Goal: Task Accomplishment & Management: Manage account settings

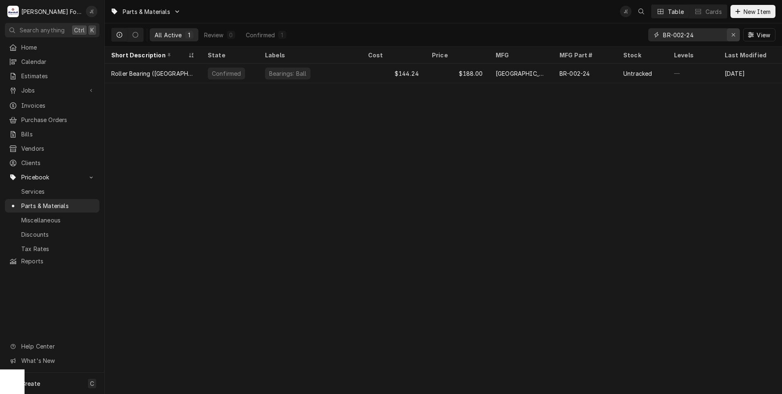
click at [732, 34] on div "Erase input" at bounding box center [733, 35] width 8 height 8
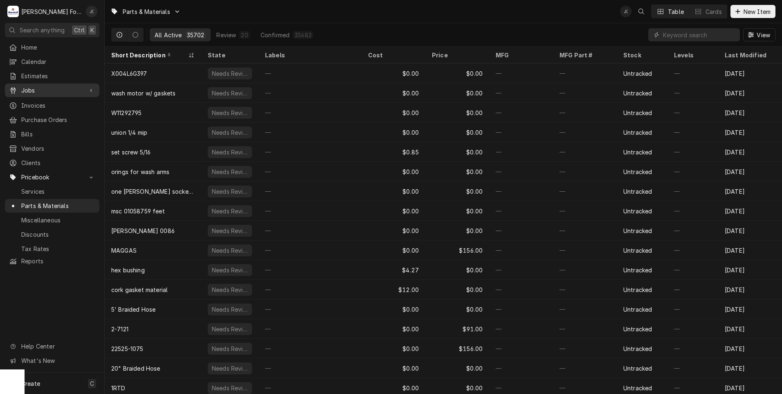
click at [29, 90] on span "Jobs" at bounding box center [52, 90] width 62 height 9
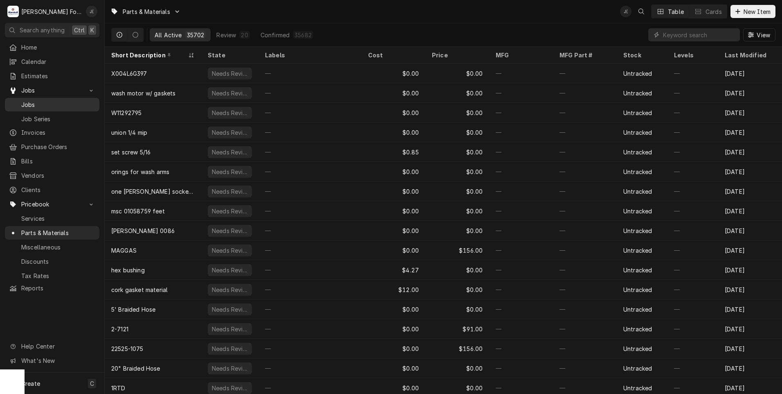
click at [35, 102] on span "Jobs" at bounding box center [58, 104] width 74 height 9
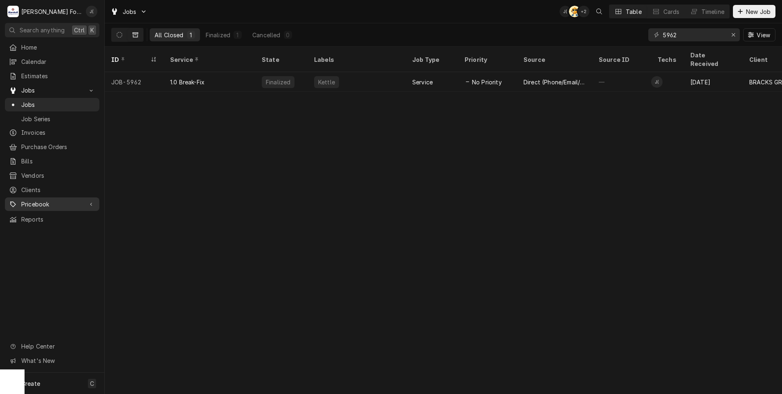
click at [46, 200] on span "Pricebook" at bounding box center [52, 204] width 62 height 9
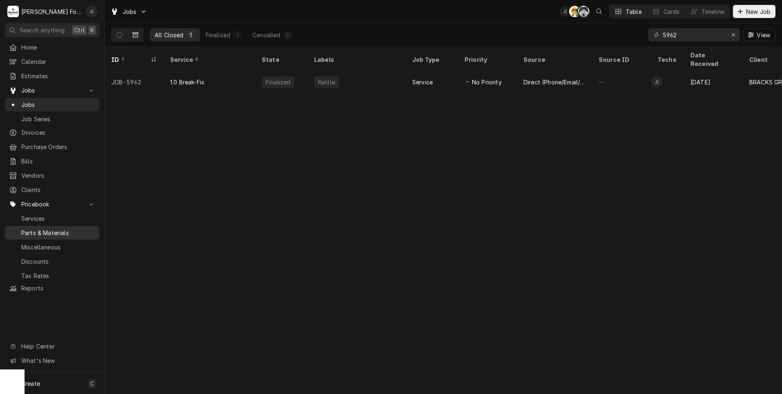
click at [48, 228] on span "Parts & Materials" at bounding box center [58, 232] width 74 height 9
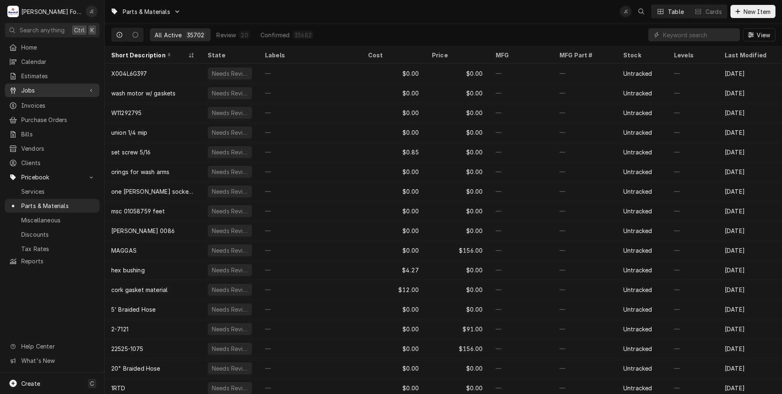
click at [35, 89] on span "Jobs" at bounding box center [52, 90] width 62 height 9
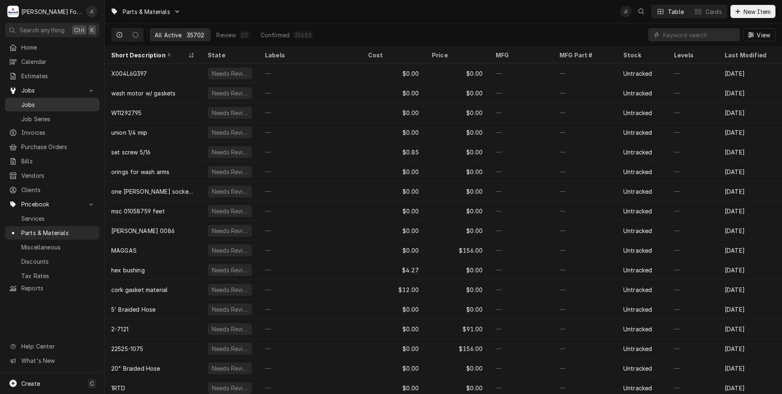
click at [32, 100] on span "Jobs" at bounding box center [58, 104] width 74 height 9
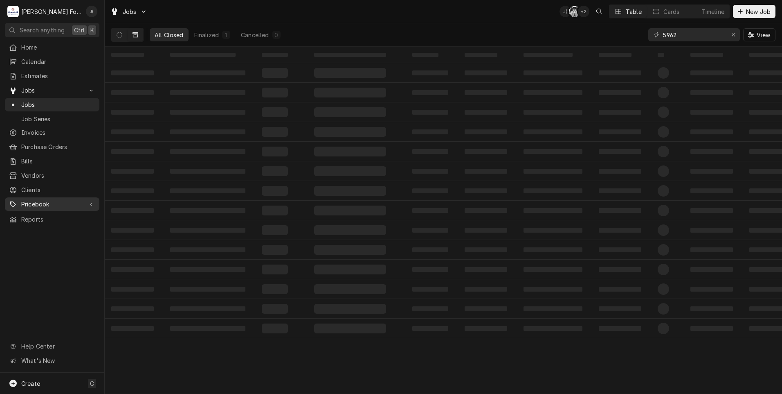
click at [34, 202] on span "Pricebook" at bounding box center [52, 204] width 62 height 9
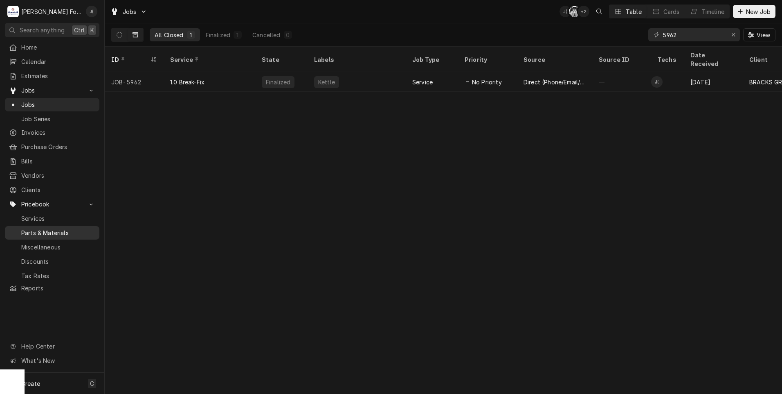
click at [43, 228] on span "Parts & Materials" at bounding box center [58, 232] width 74 height 9
click at [735, 32] on icon "Erase input" at bounding box center [733, 35] width 4 height 6
click at [703, 35] on input "Dynamic Content Wrapper" at bounding box center [701, 34] width 77 height 13
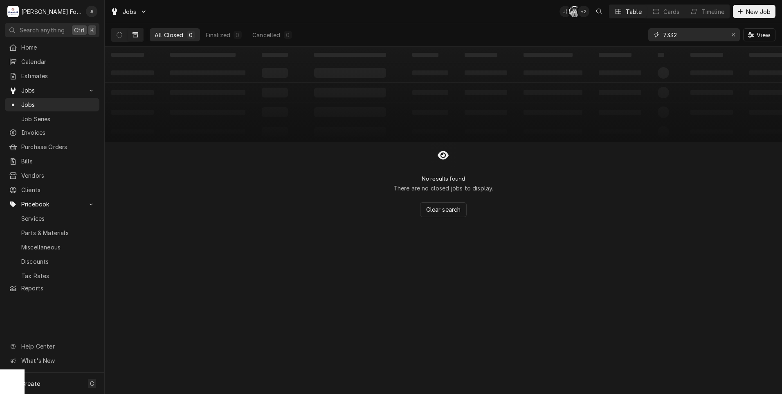
type input "7332"
click at [135, 36] on icon "Dynamic Content Wrapper" at bounding box center [136, 35] width 6 height 6
click at [120, 34] on icon "Dynamic Content Wrapper" at bounding box center [120, 35] width 6 height 6
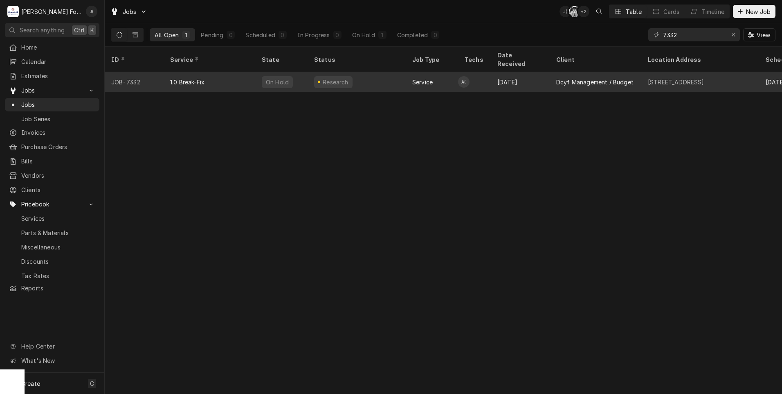
click at [334, 79] on div "Research" at bounding box center [357, 82] width 98 height 20
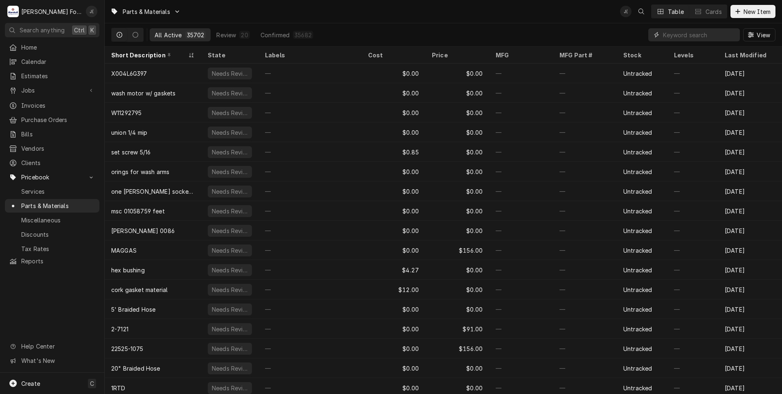
click at [694, 31] on input "Dynamic Content Wrapper" at bounding box center [699, 34] width 73 height 13
paste input "00-788541-0000A"
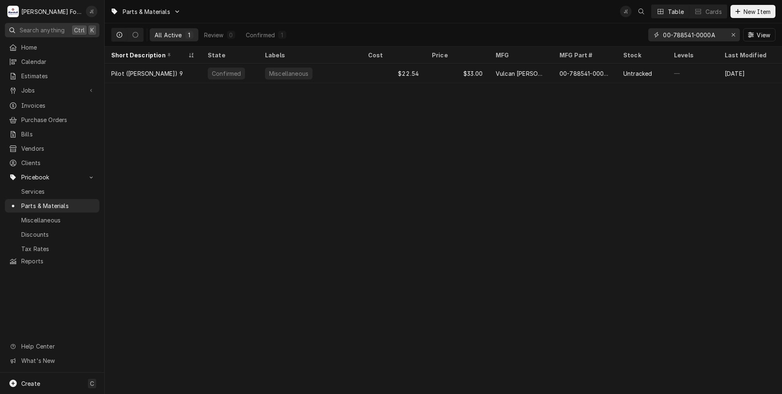
type input "00-788541-0000A"
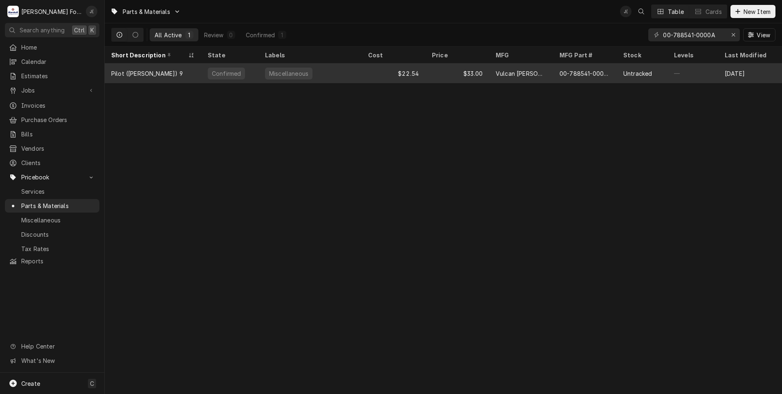
click at [261, 71] on div "Miscellaneous" at bounding box center [310, 73] width 103 height 20
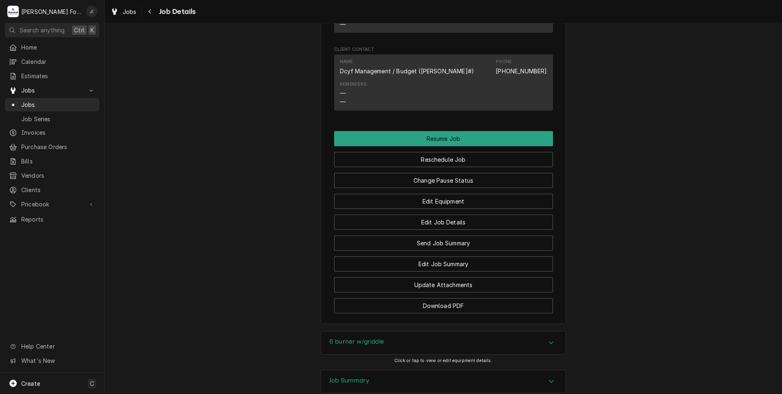
scroll to position [982, 0]
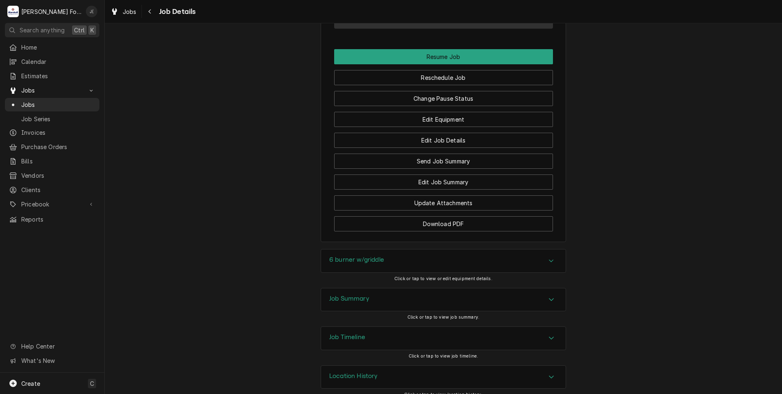
click at [344, 295] on h3 "Job Summary" at bounding box center [349, 299] width 40 height 8
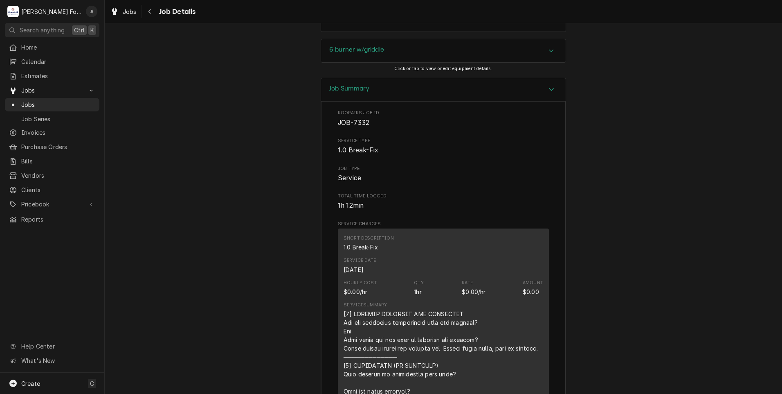
scroll to position [1110, 0]
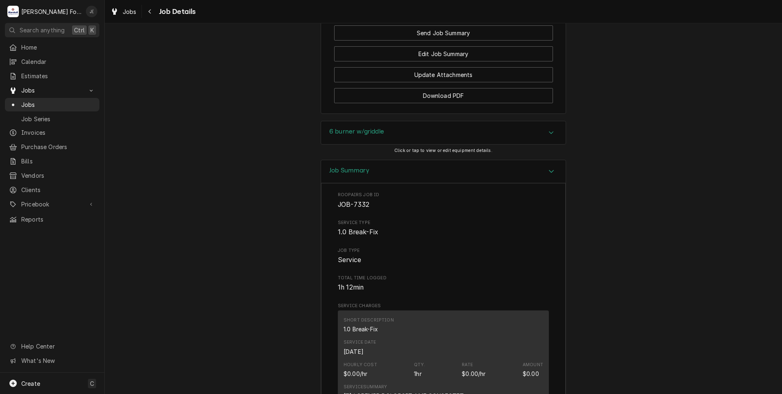
click at [371, 128] on div "6 burner w/griddle" at bounding box center [356, 133] width 55 height 10
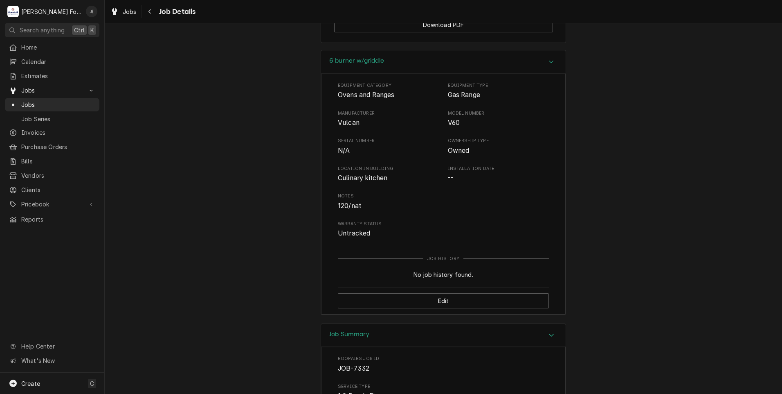
scroll to position [976, 0]
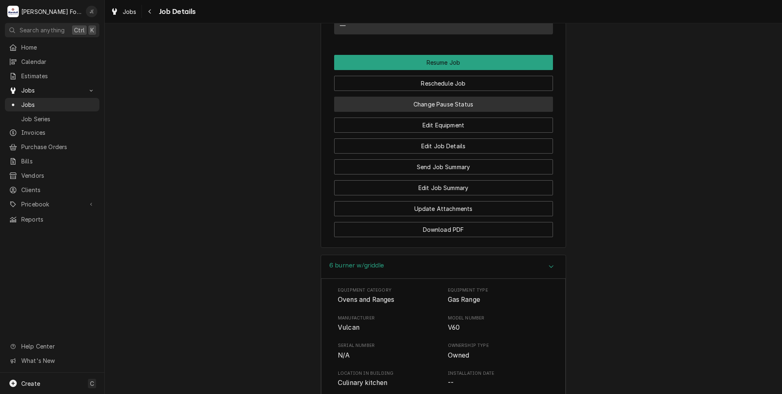
click at [447, 97] on button "Change Pause Status" at bounding box center [443, 104] width 219 height 15
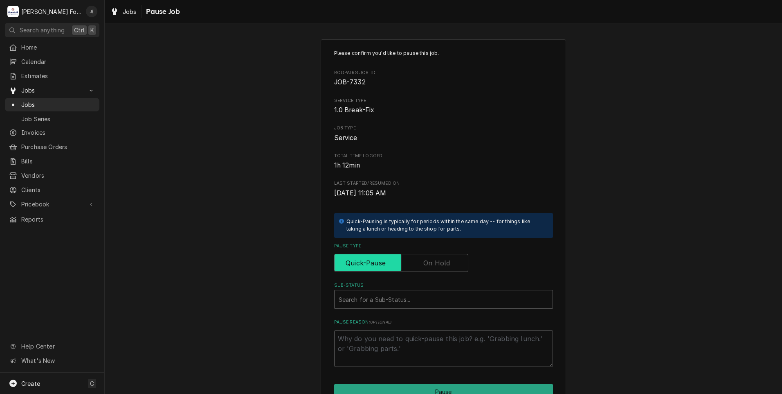
click at [422, 261] on input "Pause Type" at bounding box center [401, 263] width 127 height 18
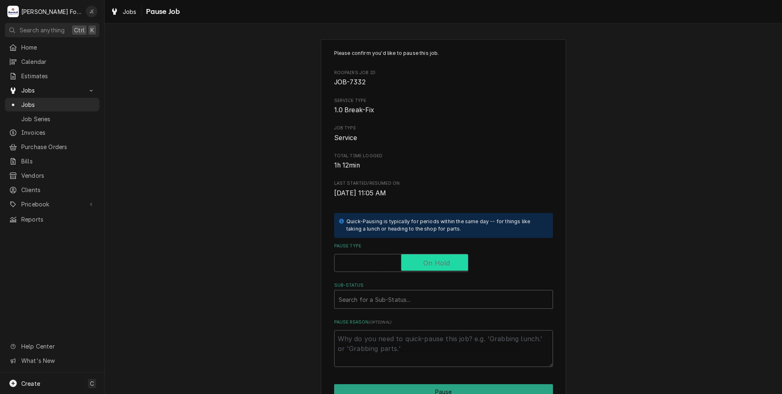
checkbox input "true"
click at [400, 296] on div "Sub-Status" at bounding box center [444, 299] width 210 height 15
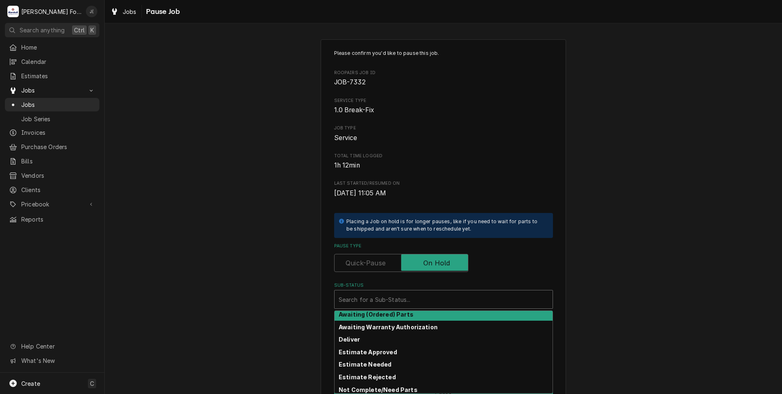
scroll to position [41, 0]
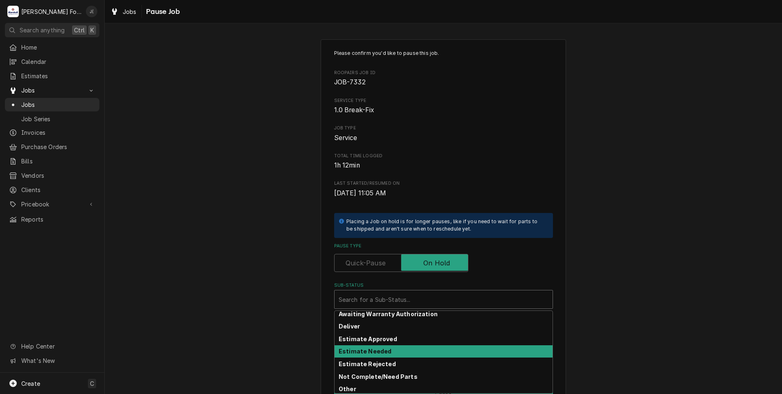
click at [386, 346] on div "Estimate Needed" at bounding box center [444, 351] width 218 height 13
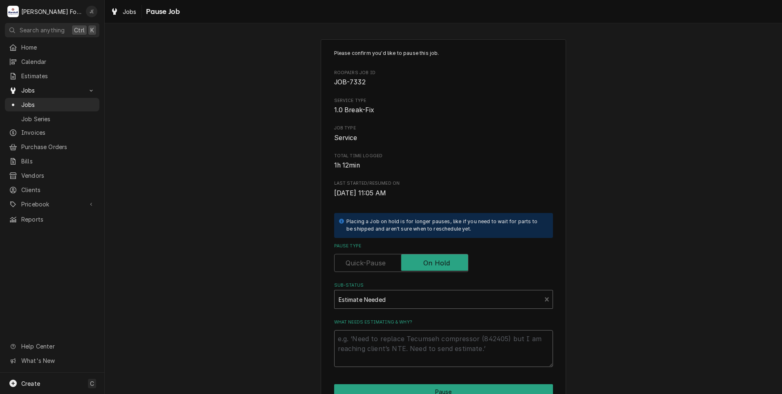
click at [386, 346] on textarea "What needs estimating & why?" at bounding box center [443, 348] width 219 height 37
type textarea "x"
type textarea "P"
type textarea "x"
type textarea "PR"
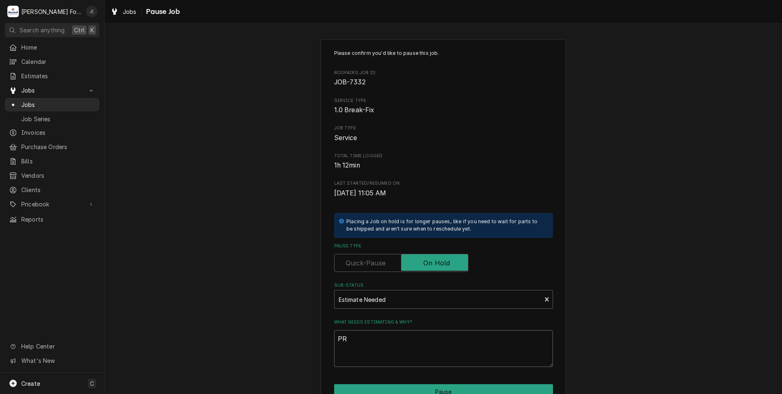
type textarea "x"
type textarea "PRI"
type textarea "x"
type textarea "PRIC"
type textarea "x"
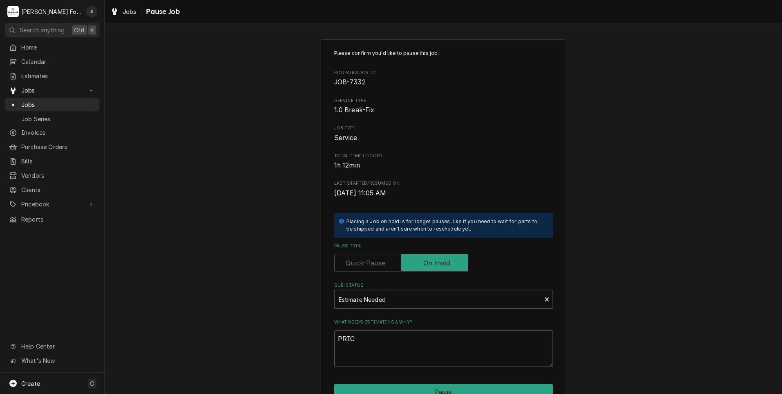
type textarea "PRICE"
type textarea "x"
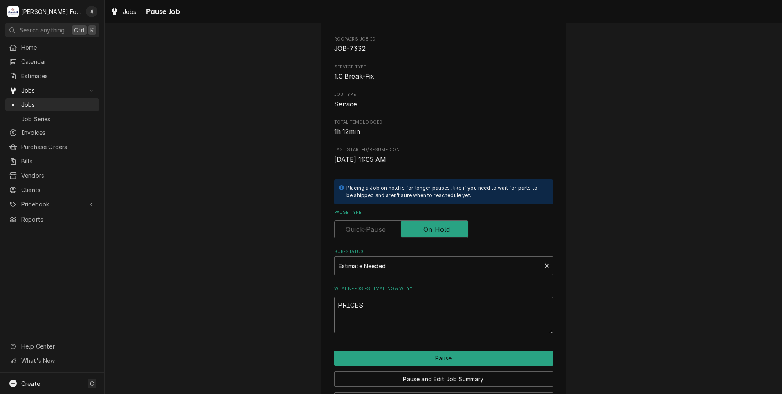
scroll to position [65, 0]
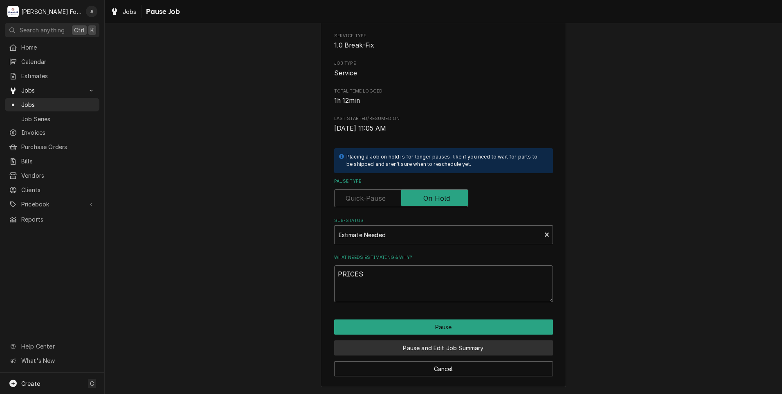
type textarea "PRICES"
click at [425, 351] on button "Pause and Edit Job Summary" at bounding box center [443, 347] width 219 height 15
type textarea "x"
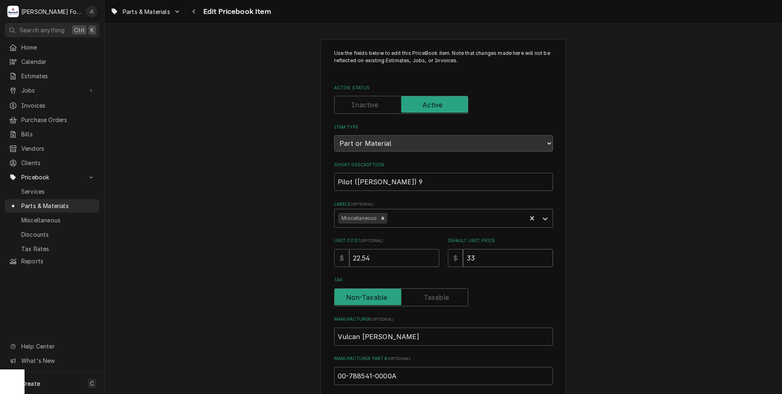
drag, startPoint x: 481, startPoint y: 259, endPoint x: 277, endPoint y: 262, distance: 203.7
click at [311, 268] on div "Use the fields below to edit this PriceBook item. Note that changes made here w…" at bounding box center [443, 320] width 677 height 576
type textarea "x"
type input "3"
type textarea "x"
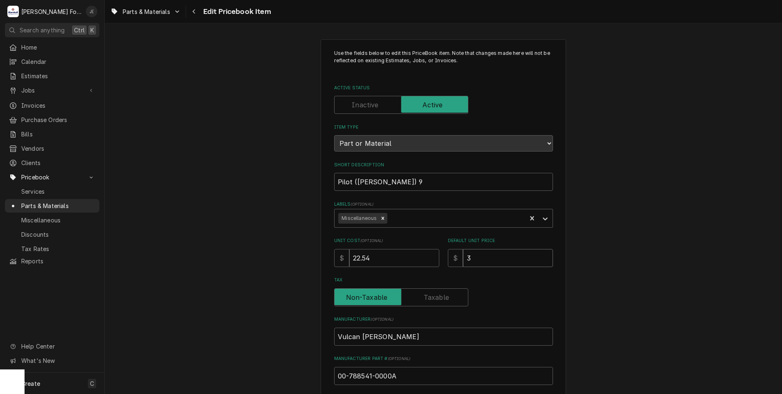
type input "35"
type textarea "x"
type input "35.0"
type textarea "x"
type input "35.00"
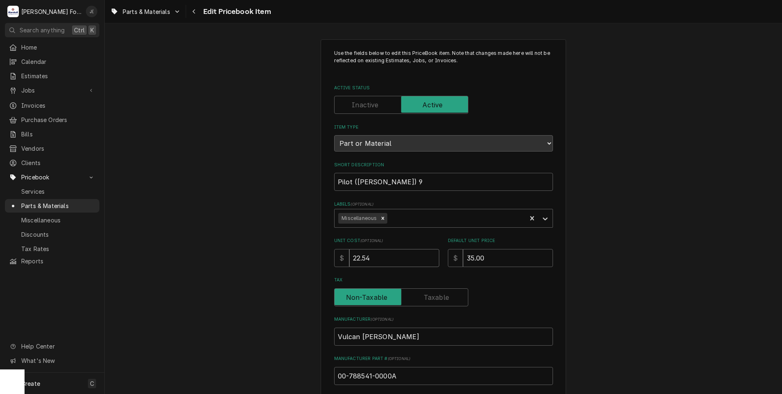
drag, startPoint x: 371, startPoint y: 260, endPoint x: 234, endPoint y: 269, distance: 137.4
click at [238, 268] on div "Use the fields below to edit this PriceBook item. Note that changes made here w…" at bounding box center [443, 320] width 677 height 576
type textarea "x"
type input "1"
type textarea "x"
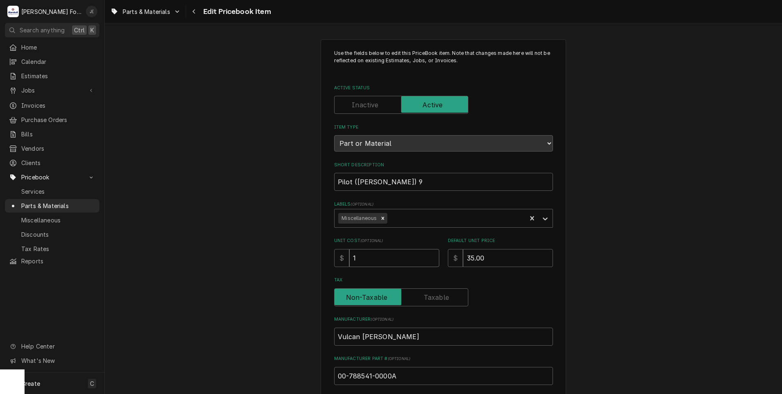
type input "11"
type textarea "x"
type input "11.2"
type textarea "x"
type input "11.21"
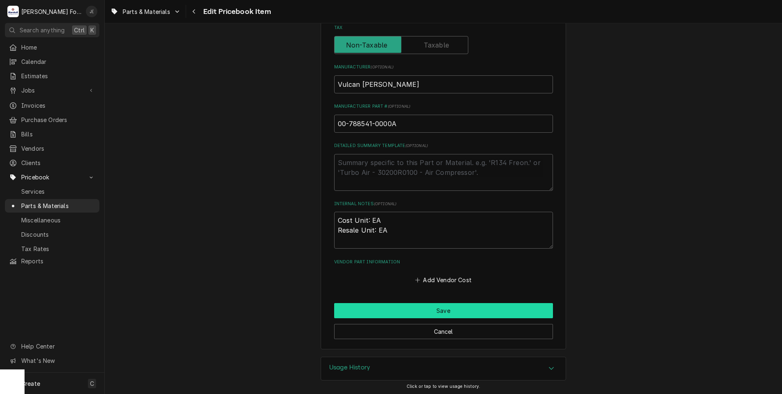
click at [375, 312] on button "Save" at bounding box center [443, 310] width 219 height 15
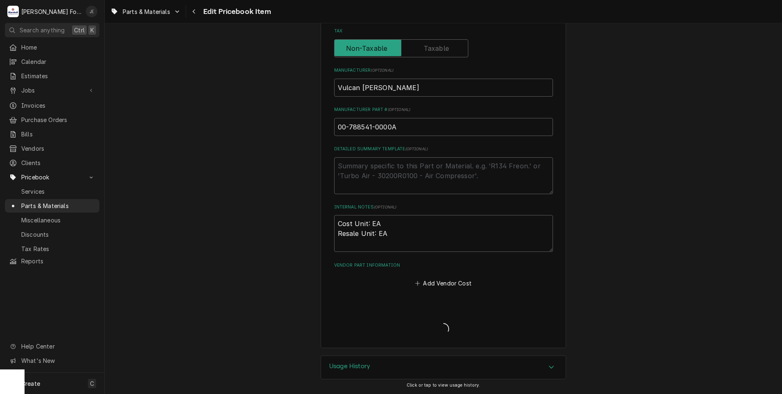
scroll to position [247, 0]
type textarea "x"
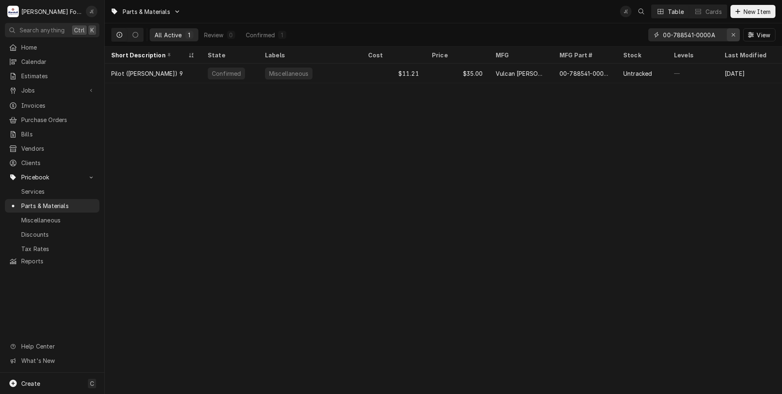
click at [734, 35] on icon "Erase input" at bounding box center [733, 34] width 3 height 3
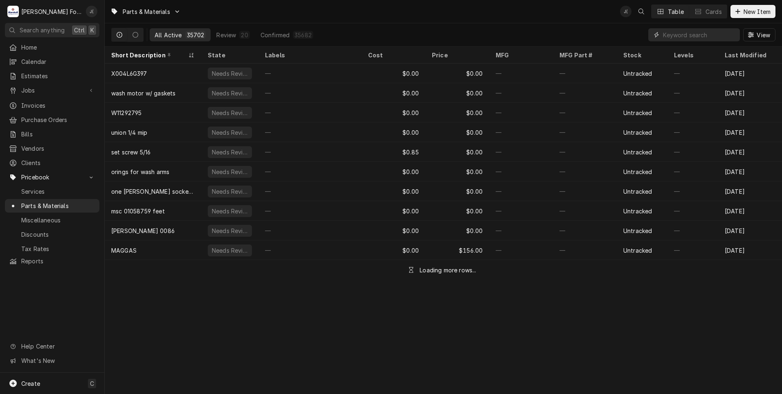
paste input "01-1M3365-00003"
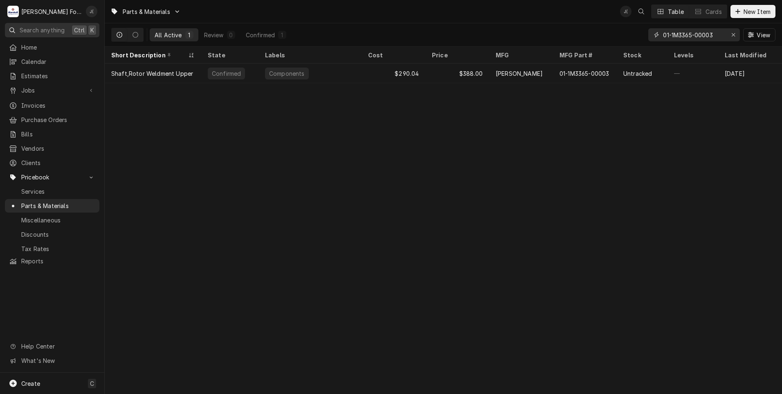
type input "01-1M3365-00003"
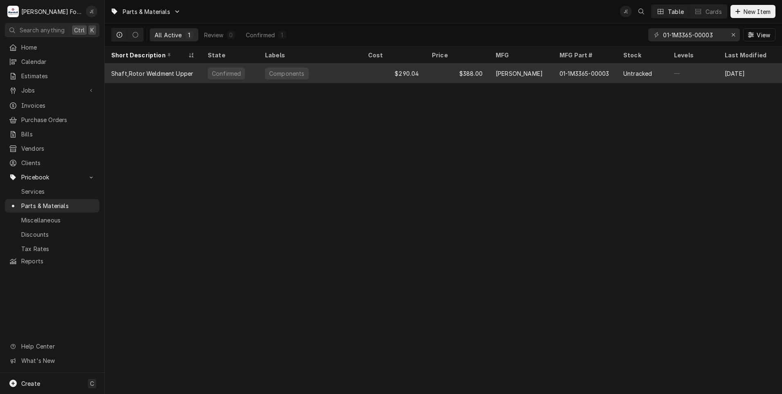
click at [522, 76] on div "[PERSON_NAME]" at bounding box center [521, 73] width 64 height 20
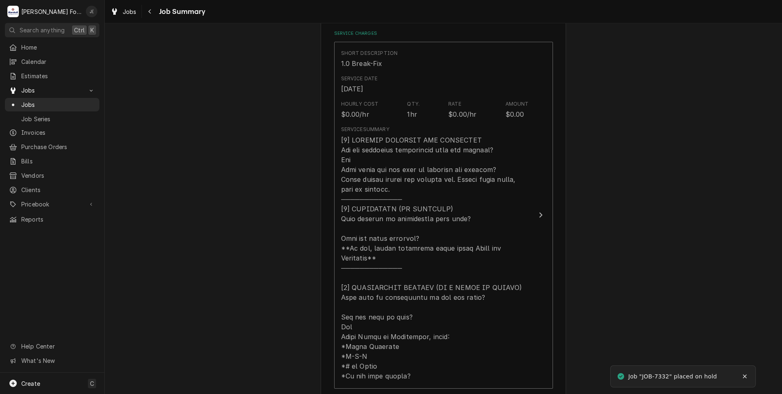
scroll to position [409, 0]
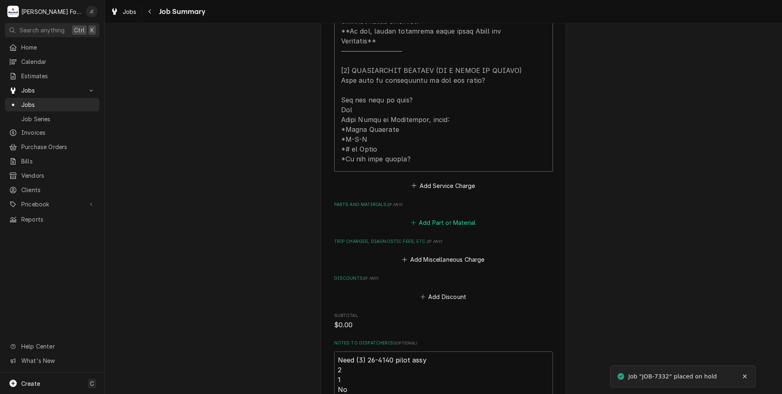
click at [449, 217] on button "Add Part or Material" at bounding box center [442, 222] width 67 height 11
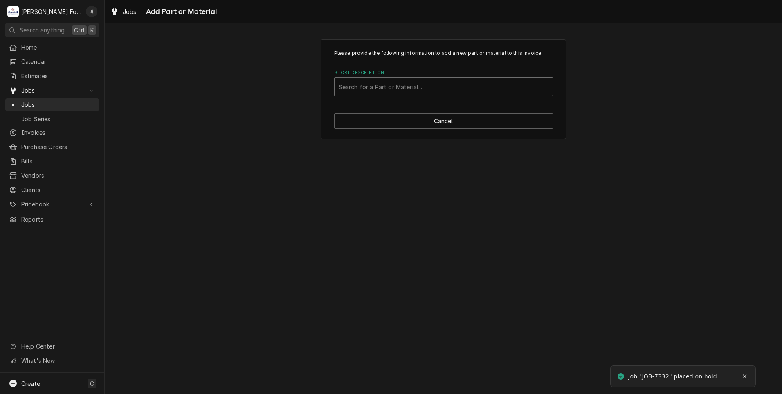
click at [389, 88] on div "Short Description" at bounding box center [444, 86] width 210 height 15
type input "00-788541"
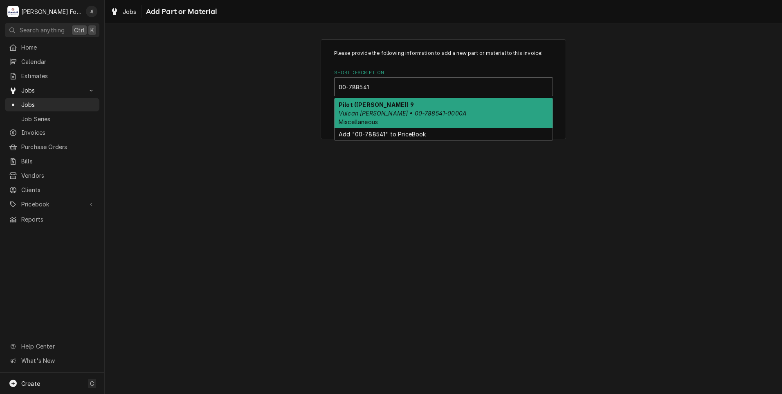
click at [407, 115] on em "Vulcan Hart • 00-788541-0000A" at bounding box center [403, 113] width 128 height 7
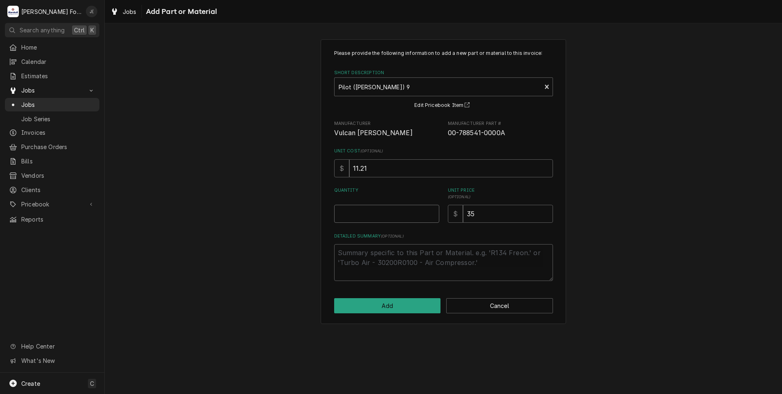
click at [397, 211] on input "Quantity" at bounding box center [386, 214] width 105 height 18
type textarea "x"
type input "3"
click at [412, 311] on button "Add" at bounding box center [387, 305] width 107 height 15
type textarea "x"
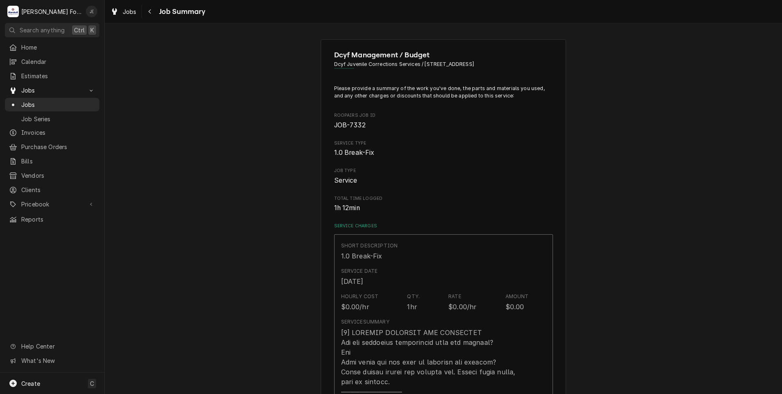
scroll to position [409, 0]
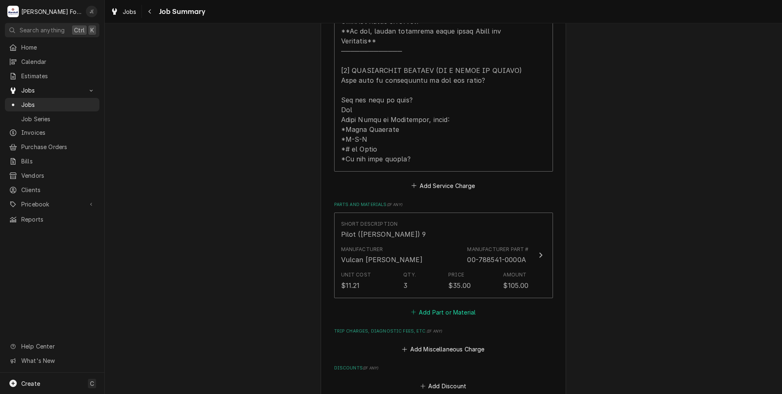
click at [428, 306] on button "Add Part or Material" at bounding box center [442, 311] width 67 height 11
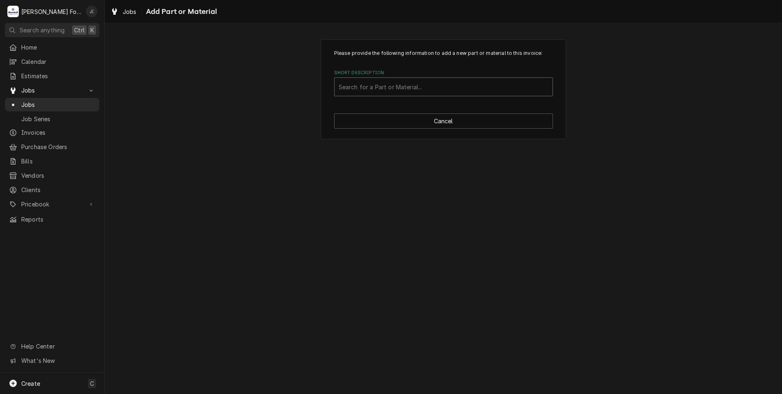
click at [398, 89] on div "Short Description" at bounding box center [444, 86] width 210 height 15
type input "SSDT"
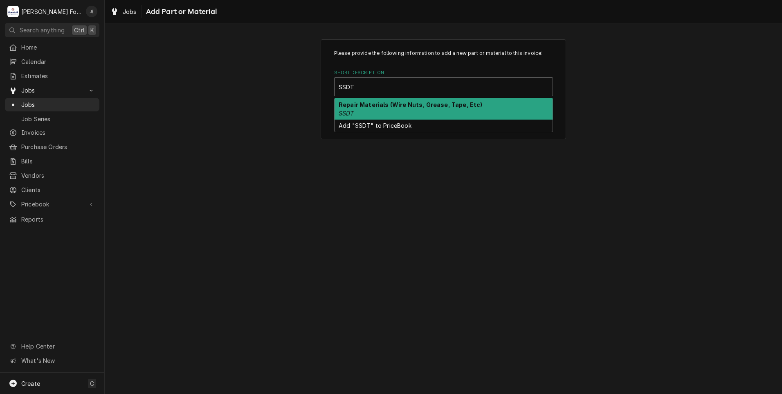
click at [400, 109] on div "Repair Materials (Wire Nuts, Grease, Tape, Etc) SSDT" at bounding box center [444, 108] width 218 height 21
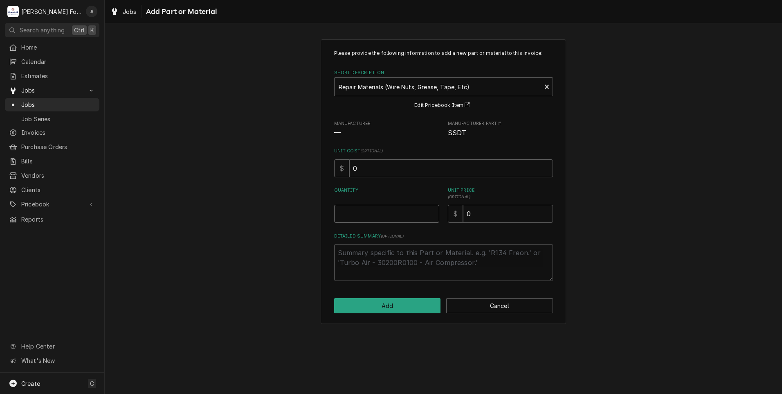
click at [416, 210] on input "Quantity" at bounding box center [386, 214] width 105 height 18
type textarea "x"
type input "1"
type textarea "x"
type input "4"
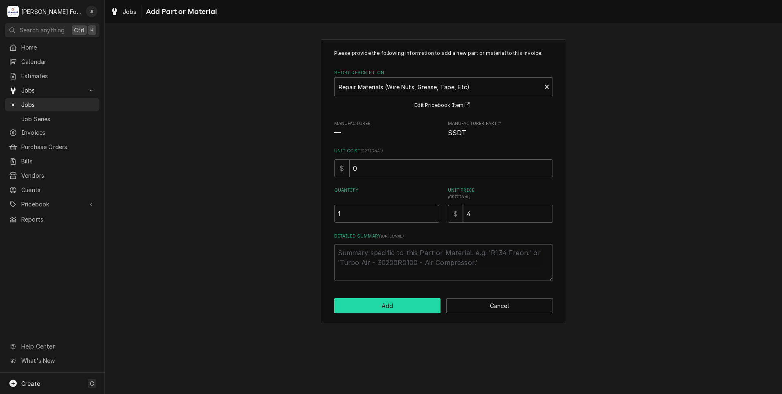
click at [415, 300] on button "Add" at bounding box center [387, 305] width 107 height 15
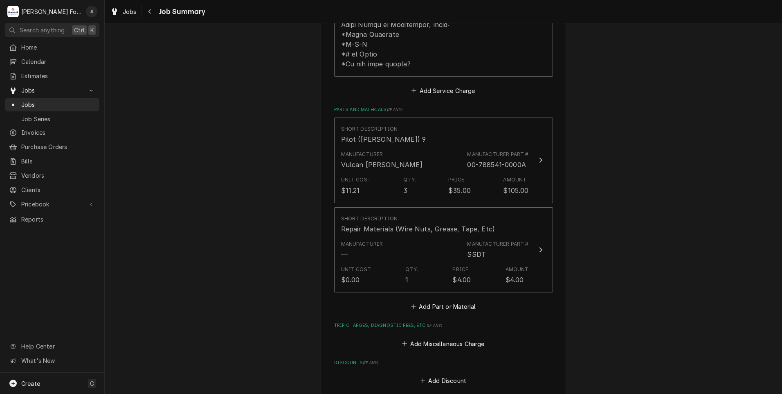
scroll to position [655, 0]
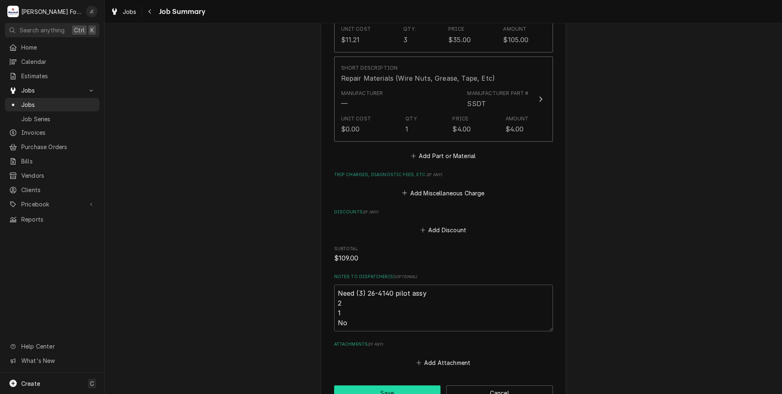
click at [405, 385] on button "Save" at bounding box center [387, 392] width 107 height 15
type textarea "x"
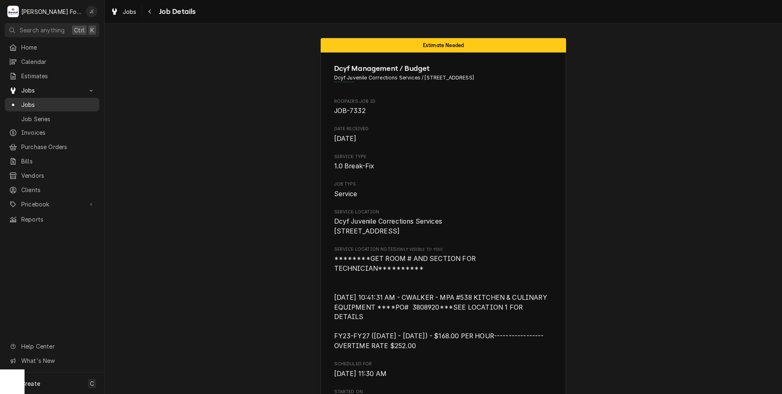
click at [71, 102] on span "Jobs" at bounding box center [58, 104] width 74 height 9
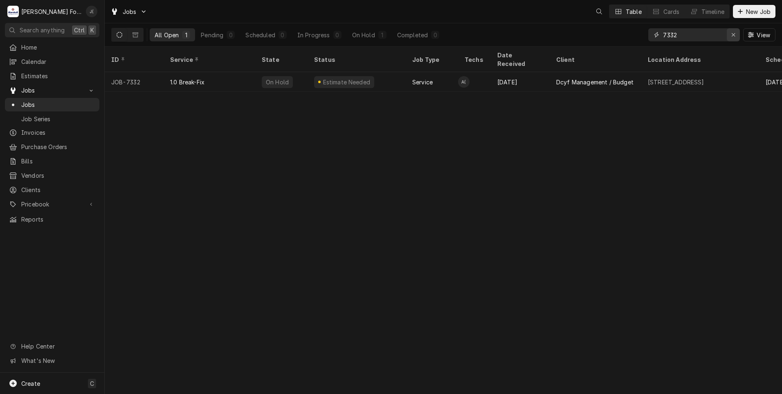
click at [735, 34] on icon "Erase input" at bounding box center [733, 35] width 4 height 6
click at [708, 35] on input "Dynamic Content Wrapper" at bounding box center [701, 34] width 77 height 13
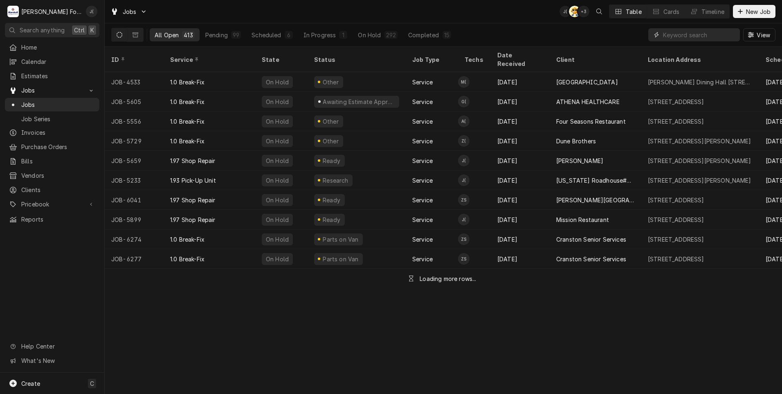
type input "4"
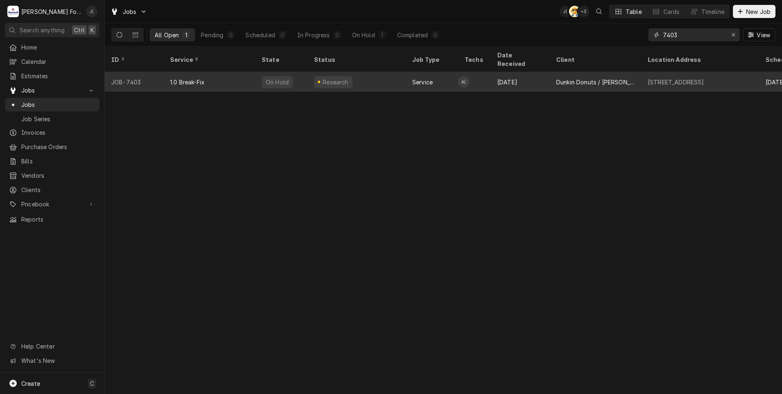
type input "7403"
click at [138, 75] on div "JOB-7403" at bounding box center [134, 82] width 59 height 20
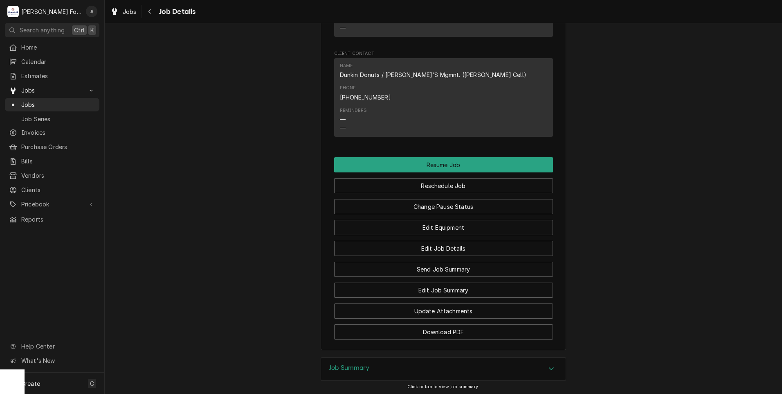
scroll to position [885, 0]
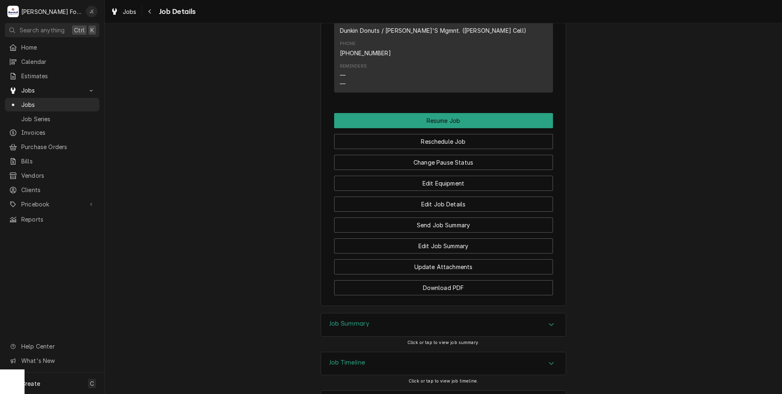
click at [350, 313] on div "Job Summary" at bounding box center [443, 324] width 245 height 23
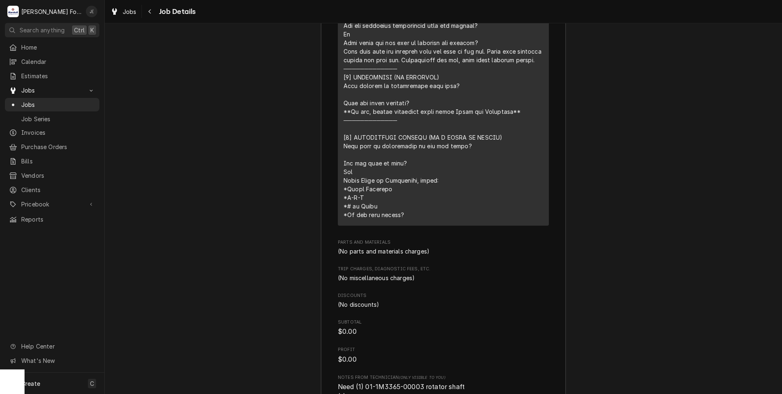
scroll to position [1552, 0]
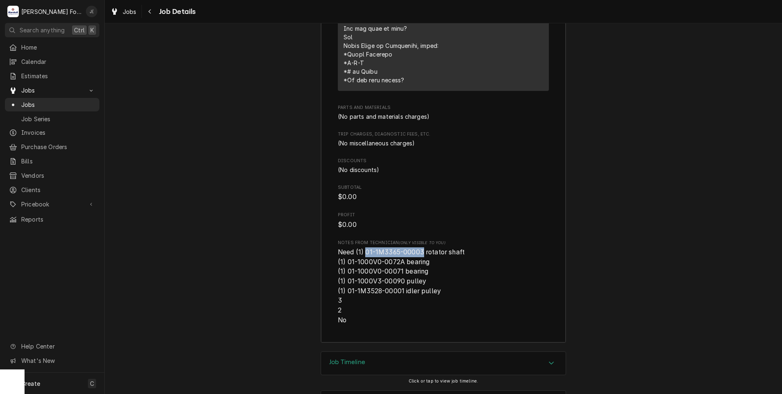
drag, startPoint x: 416, startPoint y: 216, endPoint x: 363, endPoint y: 216, distance: 52.8
click at [363, 248] on span "Need (1) 01-1M3365-00003 rotator shaft (1) 01-1000V0-0072A bearing (1) 01-1000V…" at bounding box center [401, 285] width 127 height 75
drag, startPoint x: 363, startPoint y: 216, endPoint x: 368, endPoint y: 216, distance: 4.9
copy span "01-1M3365-00003"
drag, startPoint x: 398, startPoint y: 227, endPoint x: 346, endPoint y: 227, distance: 52.4
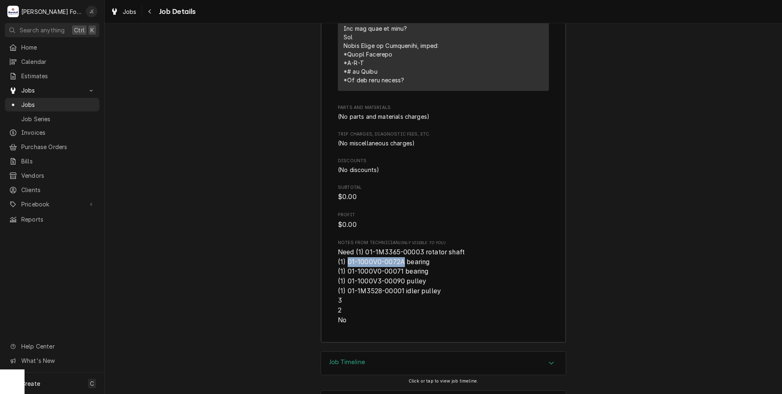
click at [346, 248] on span "Need (1) 01-1M3365-00003 rotator shaft (1) 01-1000V0-0072A bearing (1) 01-1000V…" at bounding box center [401, 285] width 127 height 75
copy span "01-1000V0-0072A"
drag, startPoint x: 398, startPoint y: 236, endPoint x: 345, endPoint y: 236, distance: 52.4
click at [345, 248] on span "Need (1) 01-1M3365-00003 rotator shaft (1) 01-1000V0-0072A bearing (1) 01-1000V…" at bounding box center [401, 285] width 127 height 75
copy span "01-1000V0-00071"
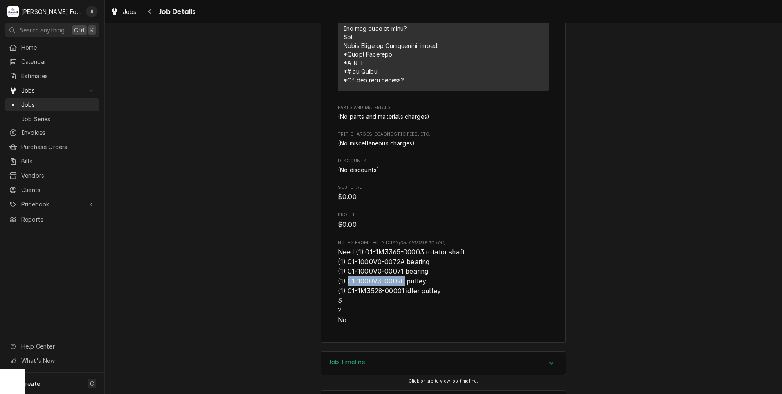
drag, startPoint x: 398, startPoint y: 246, endPoint x: 346, endPoint y: 245, distance: 51.6
click at [346, 248] on span "Need (1) 01-1M3365-00003 rotator shaft (1) 01-1000V0-0072A bearing (1) 01-1000V…" at bounding box center [401, 285] width 127 height 75
drag, startPoint x: 346, startPoint y: 245, endPoint x: 350, endPoint y: 247, distance: 5.0
copy span "01-1000V3-00090"
drag, startPoint x: 397, startPoint y: 254, endPoint x: 346, endPoint y: 256, distance: 50.8
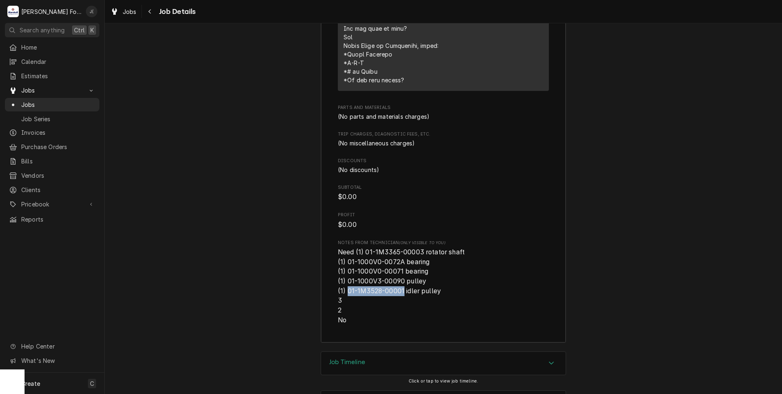
click at [346, 256] on span "Need (1) 01-1M3365-00003 rotator shaft (1) 01-1000V0-0072A bearing (1) 01-1000V…" at bounding box center [401, 285] width 127 height 75
copy span "01-1M3528-00001"
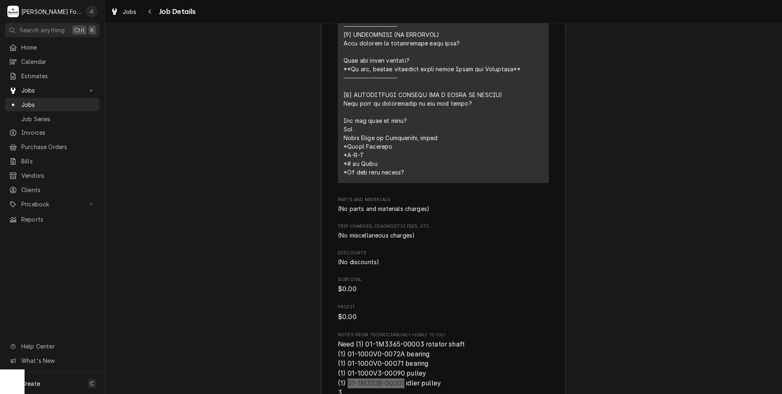
scroll to position [1347, 0]
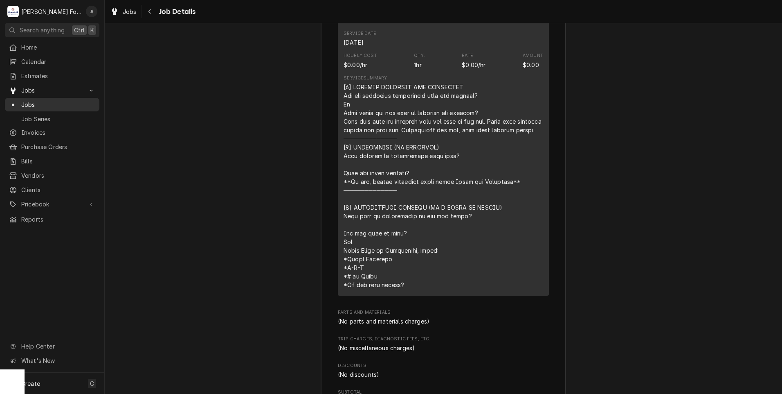
click at [33, 103] on span "Jobs" at bounding box center [58, 104] width 74 height 9
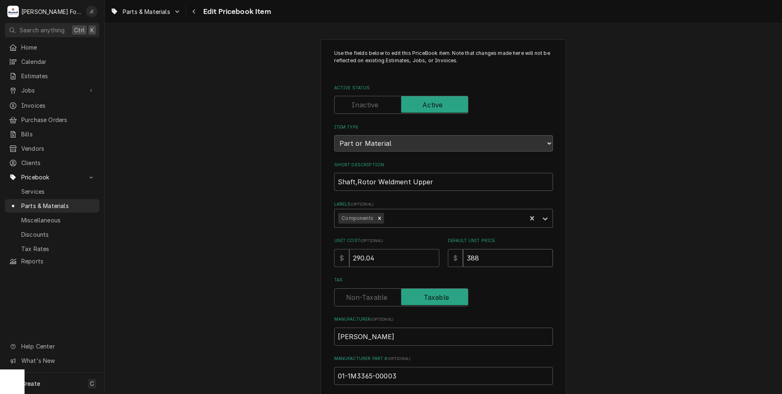
drag, startPoint x: 345, startPoint y: 247, endPoint x: 313, endPoint y: 245, distance: 31.6
click at [334, 246] on div "Unit Cost ( optional ) $ 290.04 Default Unit Price $ 388" at bounding box center [443, 251] width 219 height 29
type textarea "x"
type input "4"
type textarea "x"
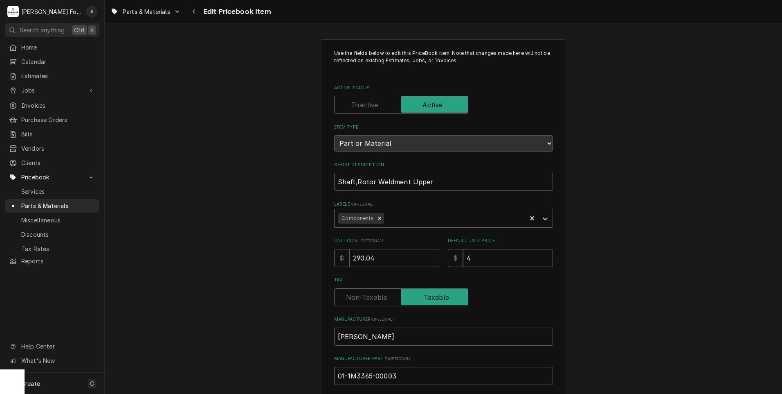
type input "43"
type textarea "x"
type input "435"
type textarea "x"
type input "435.0"
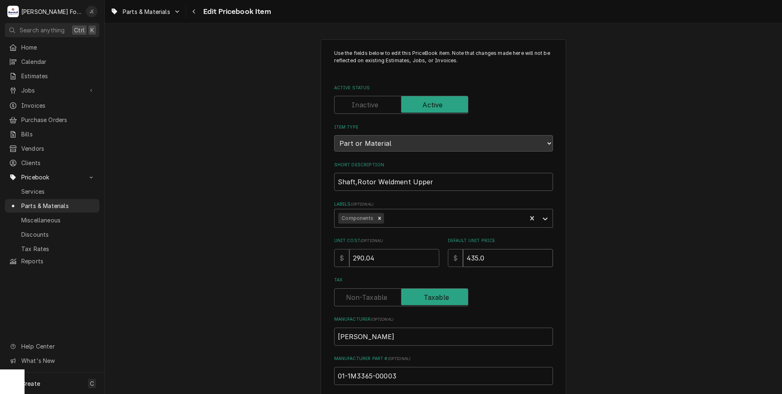
type textarea "x"
type input "435.00"
drag, startPoint x: 386, startPoint y: 259, endPoint x: 89, endPoint y: 263, distance: 297.0
click at [111, 260] on div "Use the fields below to edit this PriceBook item. Note that changes made here w…" at bounding box center [443, 320] width 677 height 576
type textarea "x"
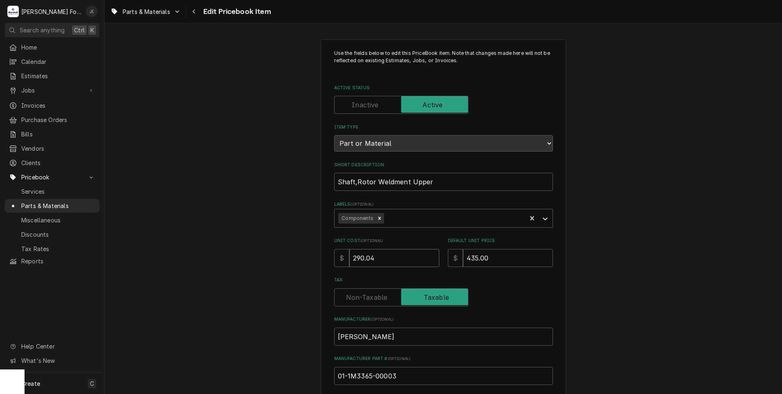
type input "3"
type textarea "x"
type input "33"
type textarea "x"
type input "334"
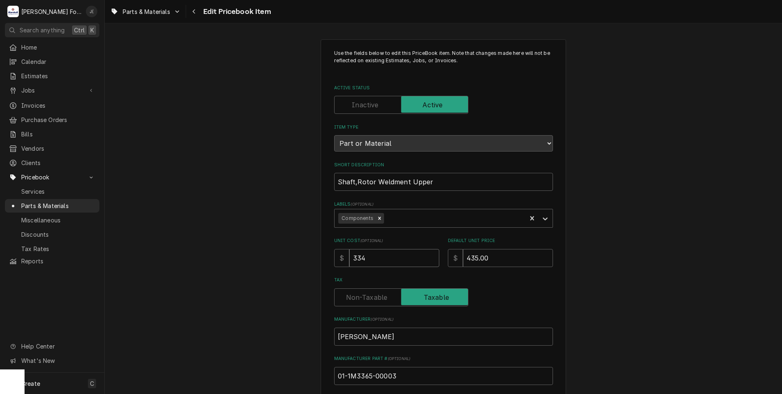
type textarea "x"
type input "334.0"
type textarea "x"
type input "334.06"
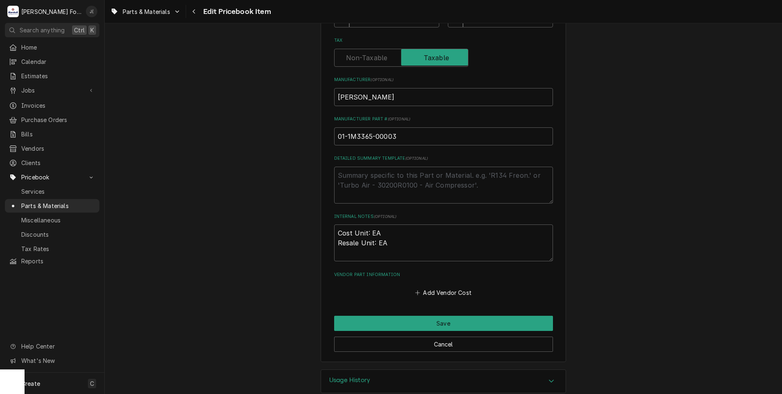
scroll to position [252, 0]
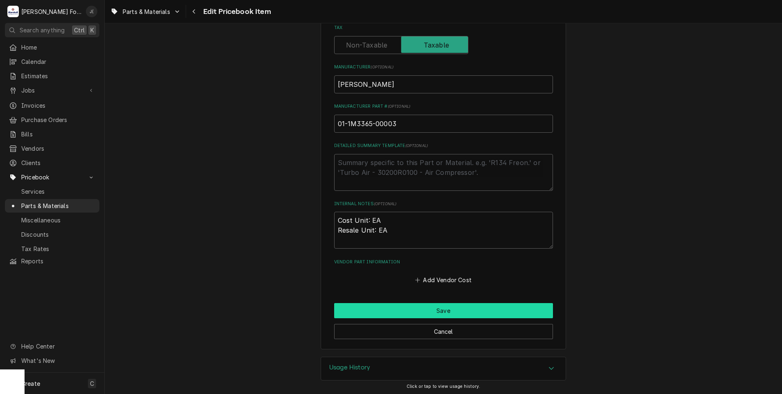
click at [405, 307] on button "Save" at bounding box center [443, 310] width 219 height 15
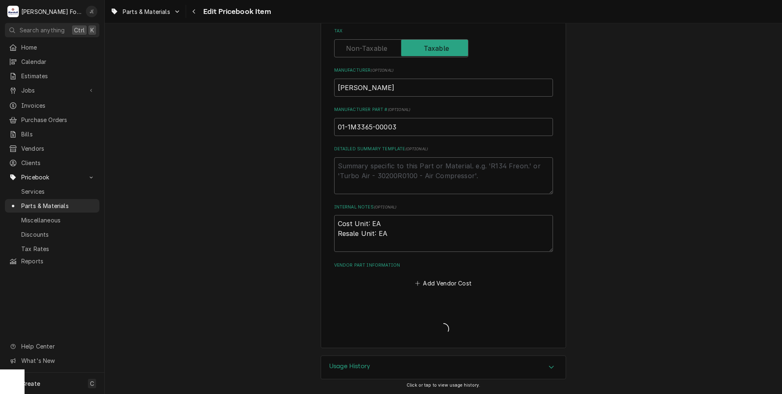
scroll to position [247, 0]
type textarea "x"
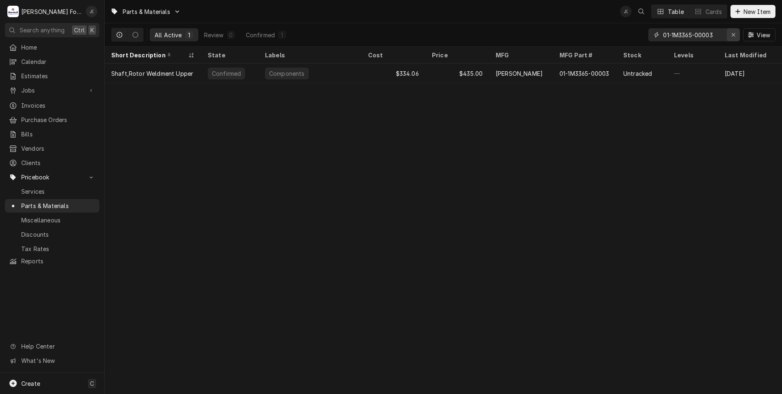
click at [735, 34] on icon "Erase input" at bounding box center [733, 34] width 3 height 3
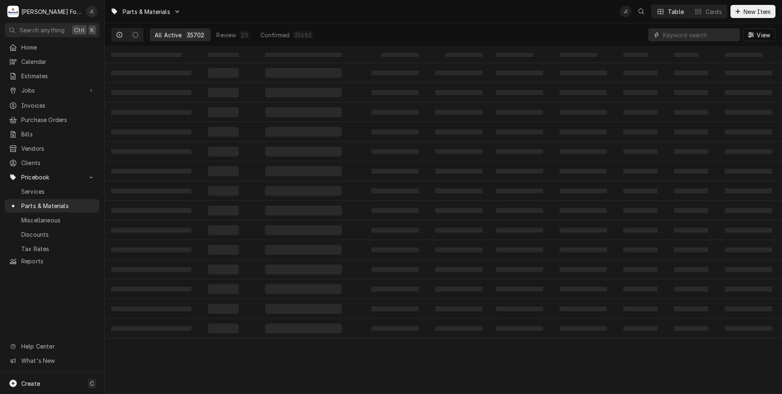
paste input "01-1000V0-0072A"
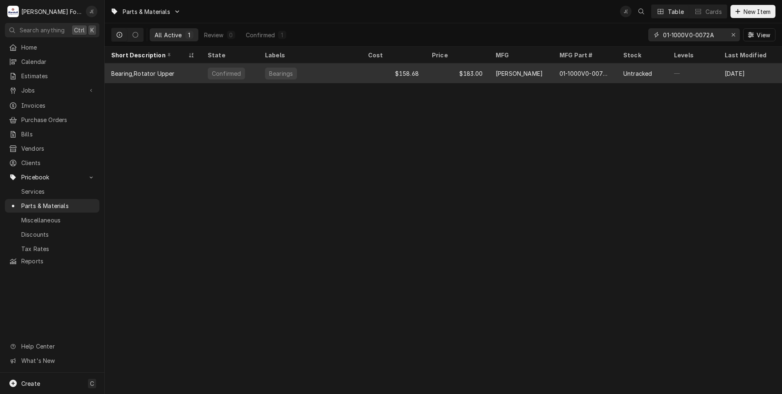
type input "01-1000V0-0072A"
click at [269, 76] on div "Bearings" at bounding box center [281, 73] width 32 height 12
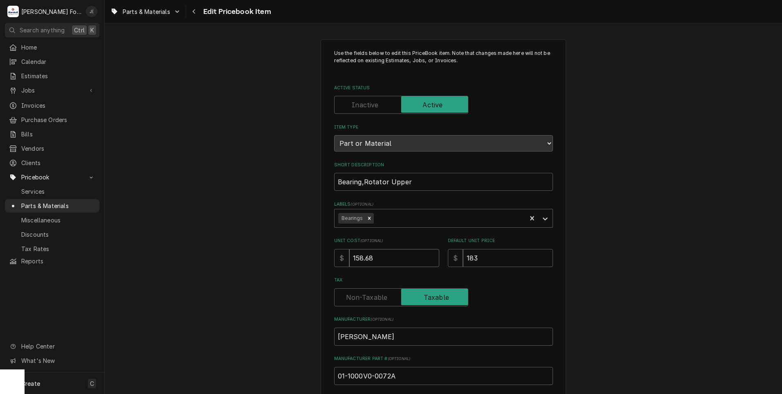
drag, startPoint x: 371, startPoint y: 256, endPoint x: 135, endPoint y: 264, distance: 235.8
click at [278, 255] on div "Use the fields below to edit this PriceBook item. Note that changes made here w…" at bounding box center [443, 320] width 677 height 576
type textarea "x"
type input "1"
type textarea "x"
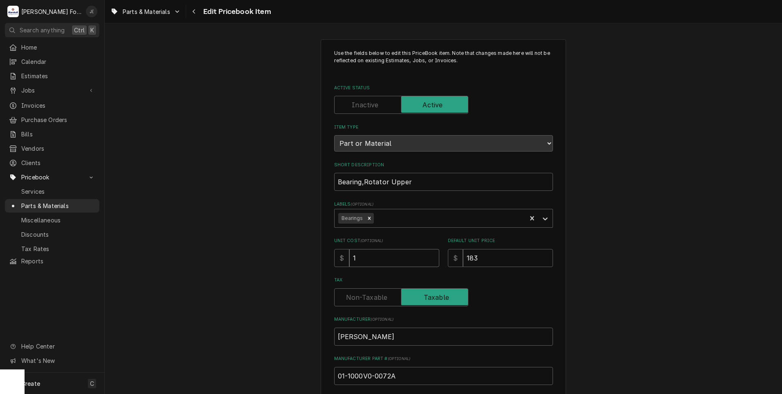
type input "17"
type textarea "x"
type input "173"
type textarea "x"
type input "173.4"
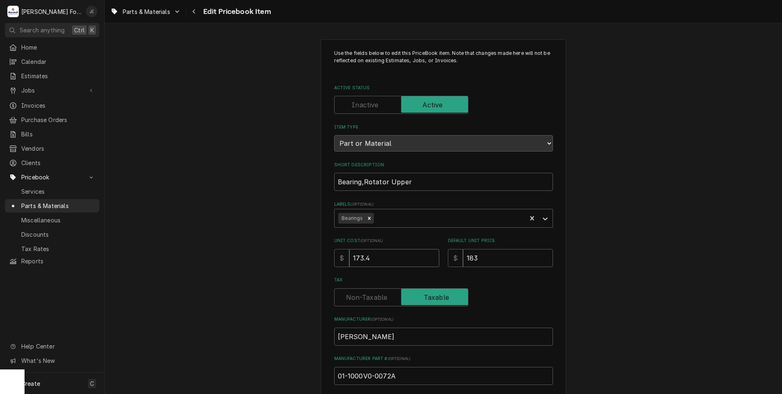
type textarea "x"
type input "173.41"
type textarea "x"
type input "2"
type textarea "x"
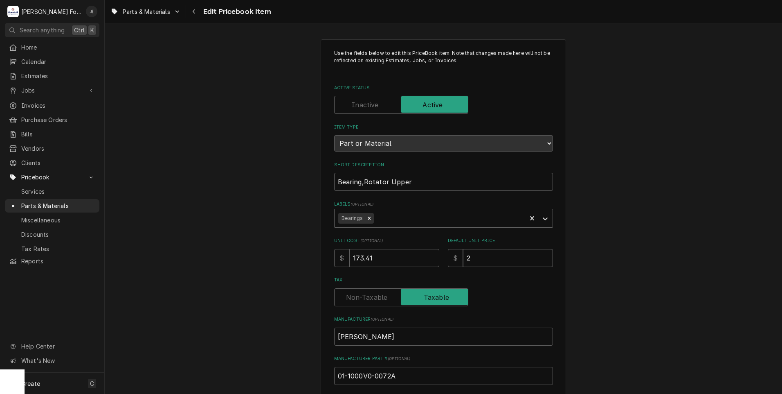
type input "22"
type textarea "x"
type input "226"
type textarea "x"
type input "226.0"
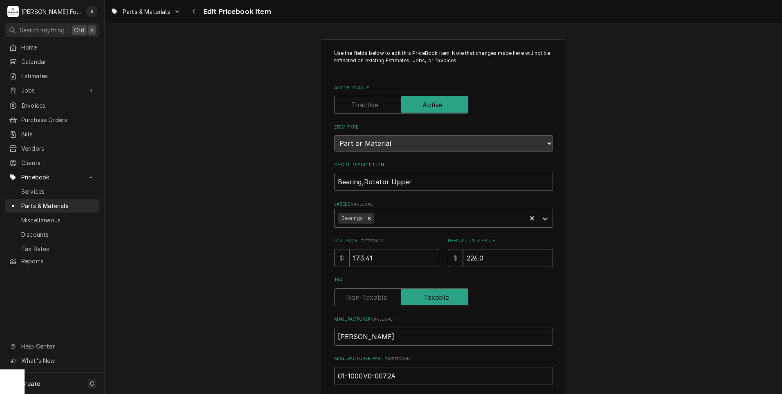
type textarea "x"
type input "226.00"
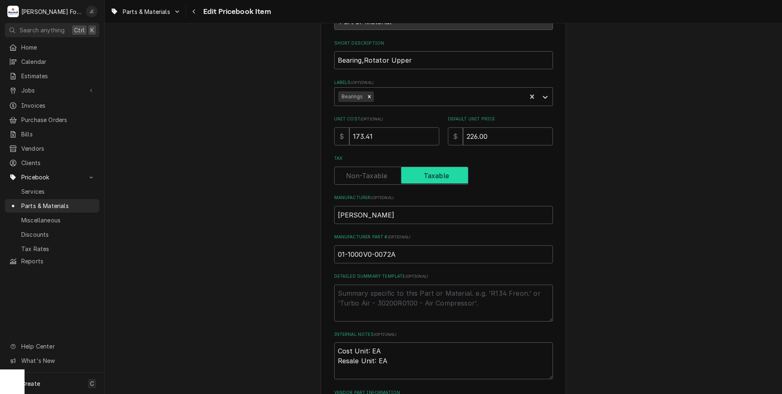
scroll to position [252, 0]
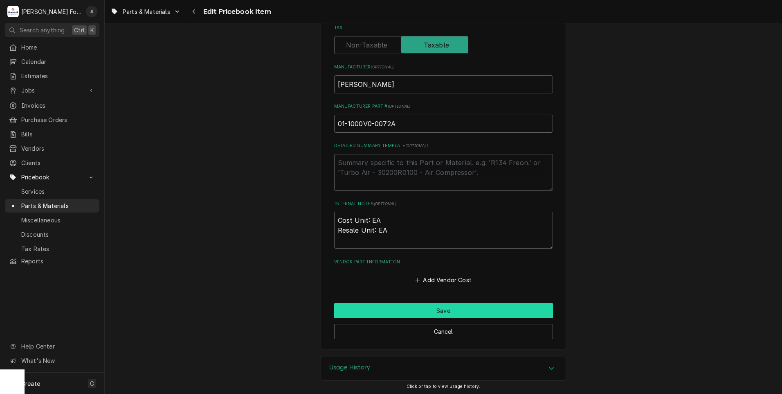
click at [382, 308] on button "Save" at bounding box center [443, 310] width 219 height 15
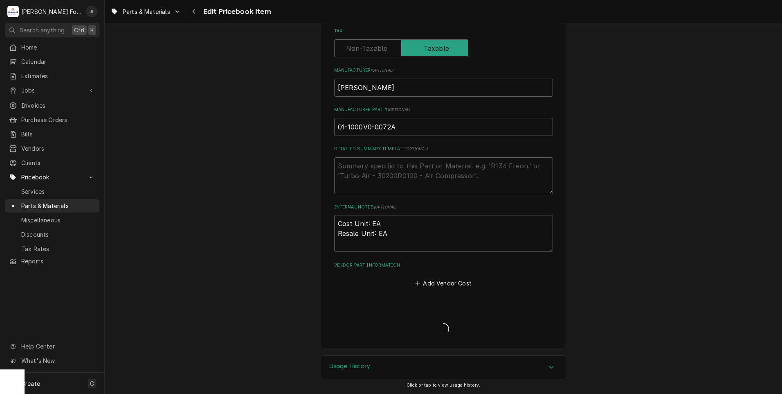
scroll to position [247, 0]
type textarea "x"
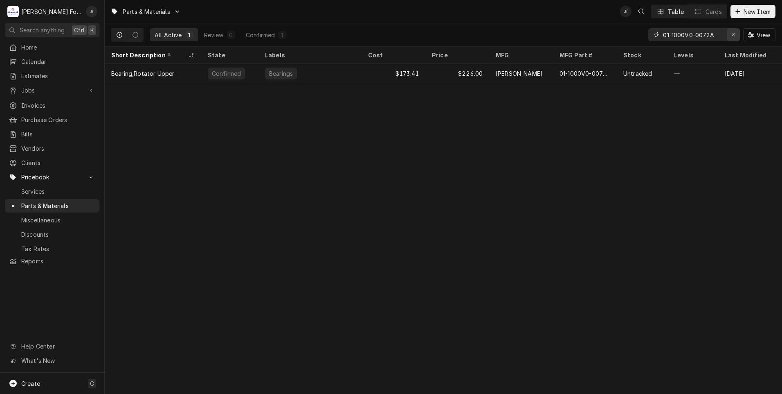
drag, startPoint x: 735, startPoint y: 36, endPoint x: 727, endPoint y: 35, distance: 8.2
click at [734, 36] on icon "Erase input" at bounding box center [733, 35] width 4 height 6
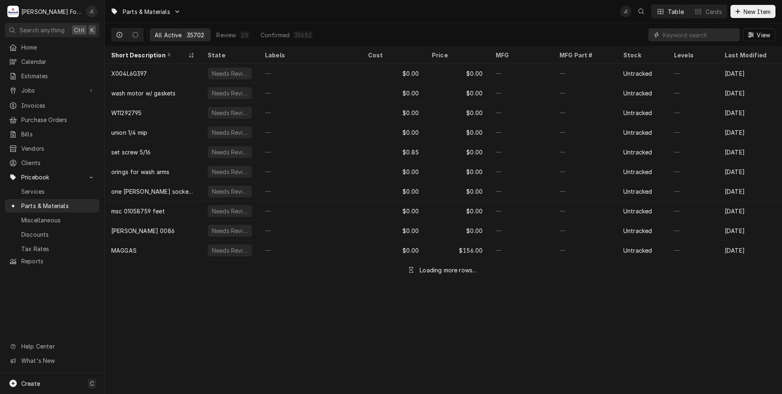
paste input "01-1000V0-00071"
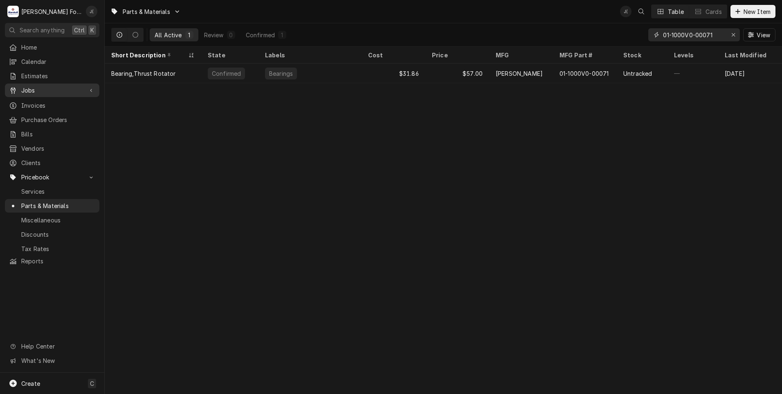
type input "01-1000V0-00071"
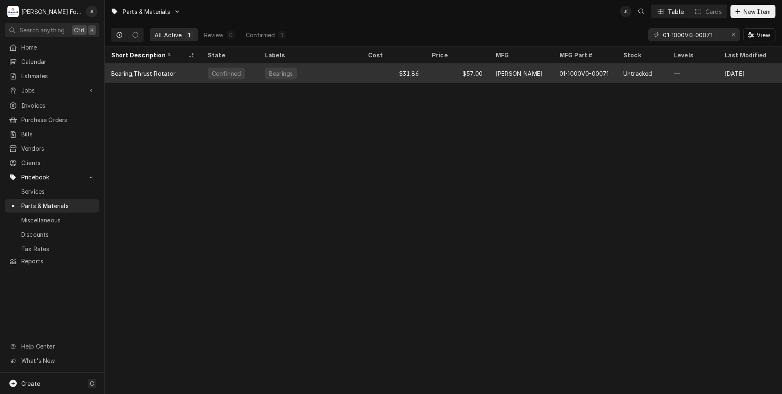
click at [408, 71] on div "$31.86" at bounding box center [394, 73] width 64 height 20
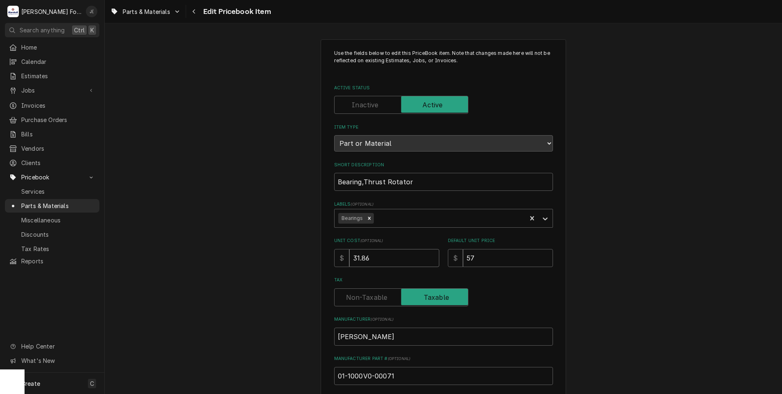
drag, startPoint x: 384, startPoint y: 255, endPoint x: 248, endPoint y: 259, distance: 136.3
click at [290, 254] on div "Use the fields below to edit this PriceBook item. Note that changes made here w…" at bounding box center [443, 320] width 677 height 576
type textarea "x"
type input "3"
type textarea "x"
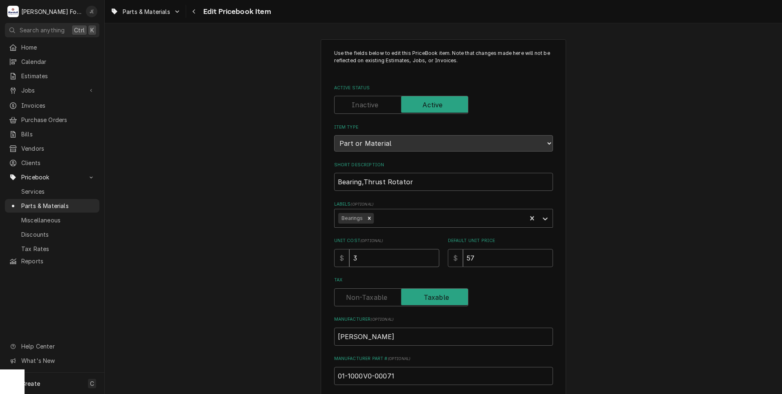
type input "34"
type textarea "x"
type input "34.4"
type textarea "x"
type input "34.48"
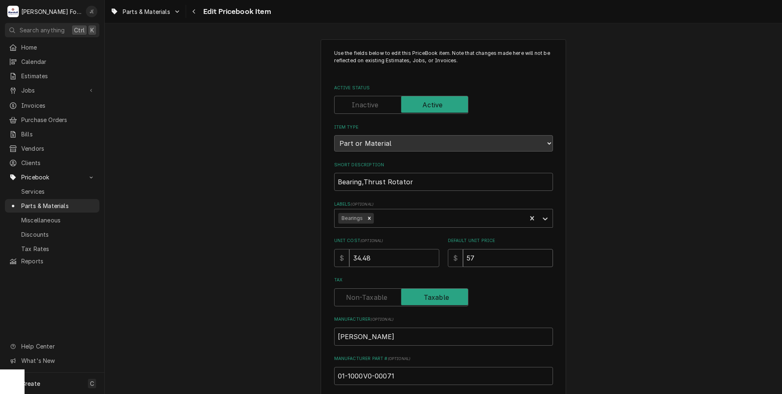
type textarea "x"
type input "4"
type textarea "x"
type input "45"
type textarea "x"
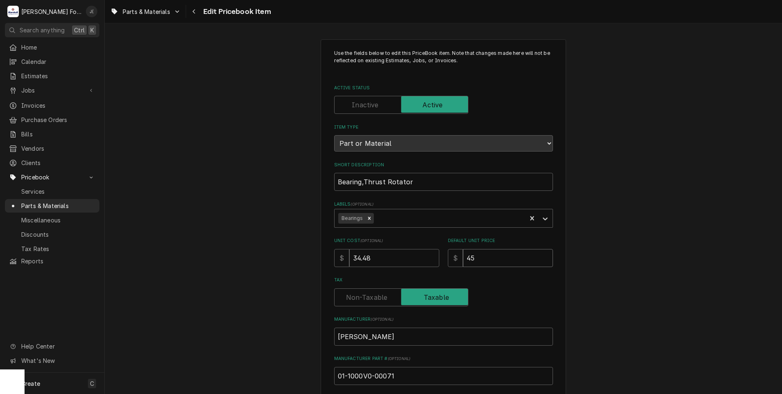
type input "45.0"
type textarea "x"
type input "45.00"
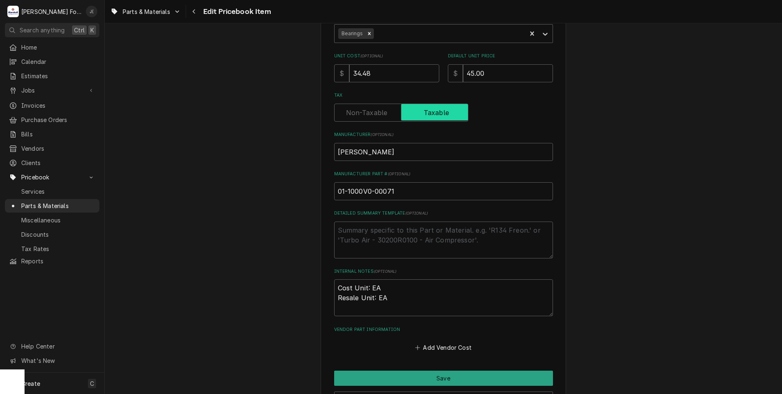
scroll to position [205, 0]
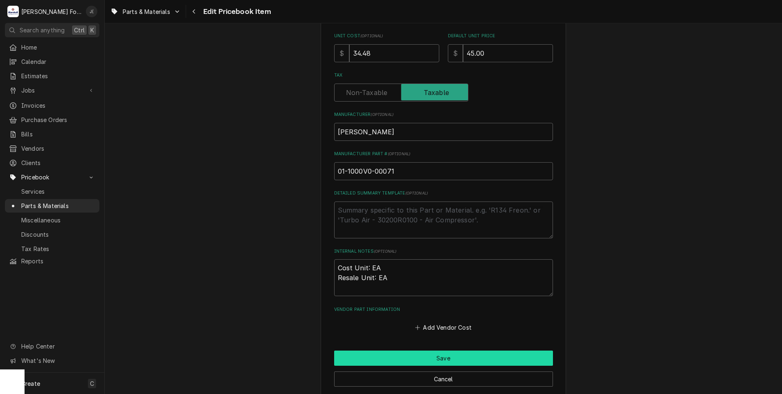
click at [394, 360] on button "Save" at bounding box center [443, 357] width 219 height 15
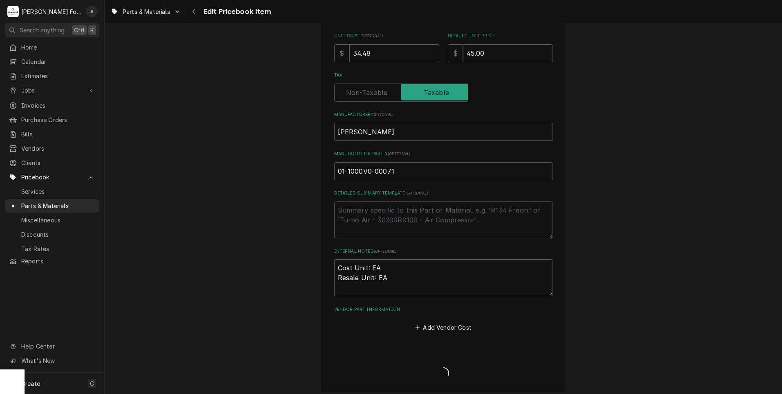
type textarea "x"
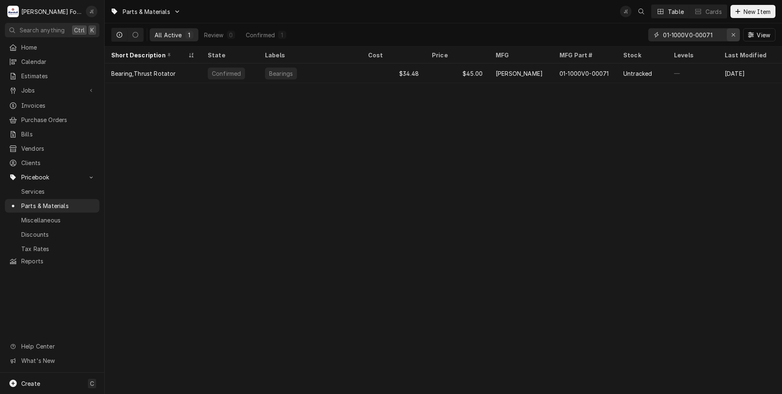
click at [737, 38] on div "Erase input" at bounding box center [733, 35] width 8 height 8
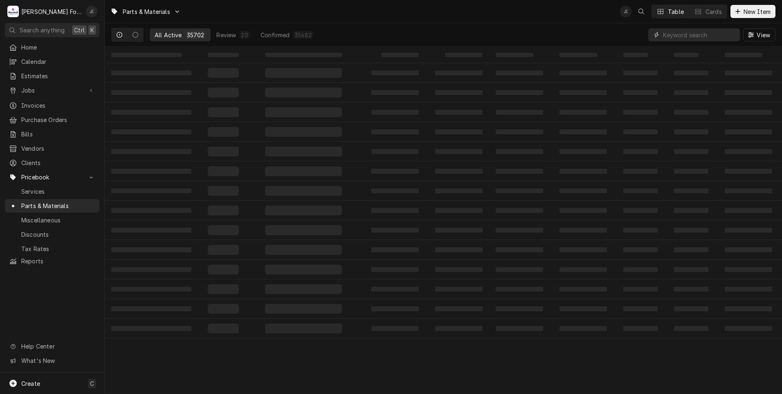
paste input "01-1000V3-00090"
type input "01-1000V3-00090"
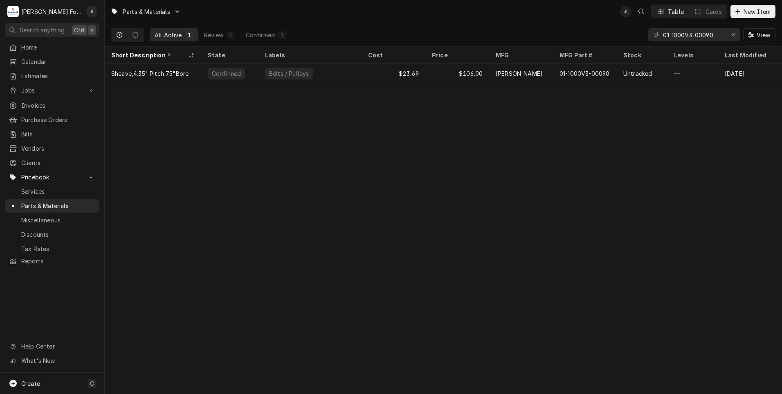
drag, startPoint x: 363, startPoint y: 73, endPoint x: 295, endPoint y: 102, distance: 74.0
click at [363, 73] on div "$23.69" at bounding box center [394, 73] width 64 height 20
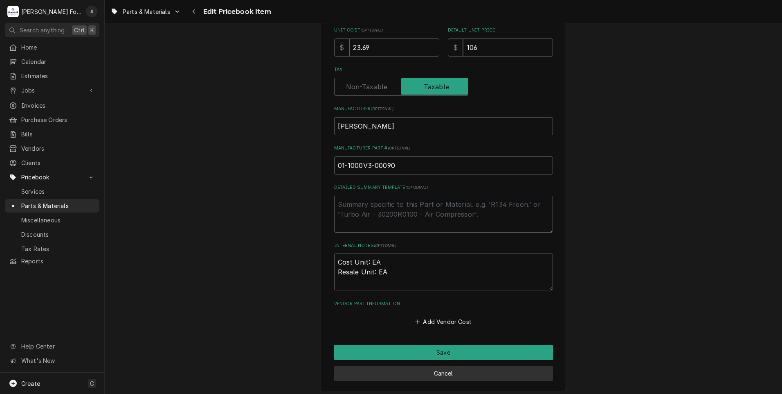
scroll to position [245, 0]
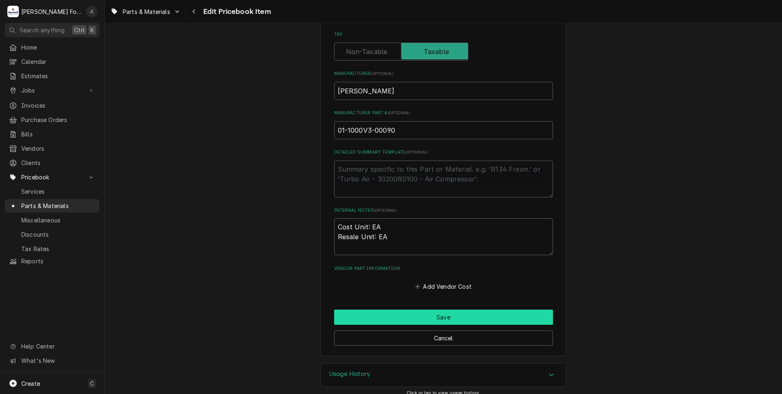
click at [419, 320] on button "Save" at bounding box center [443, 316] width 219 height 15
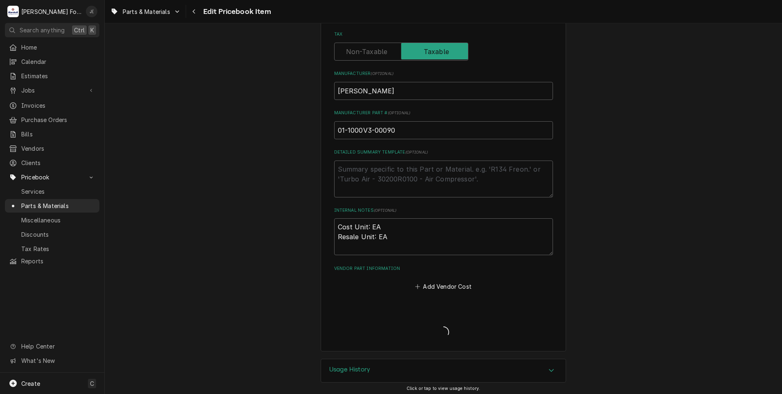
type textarea "x"
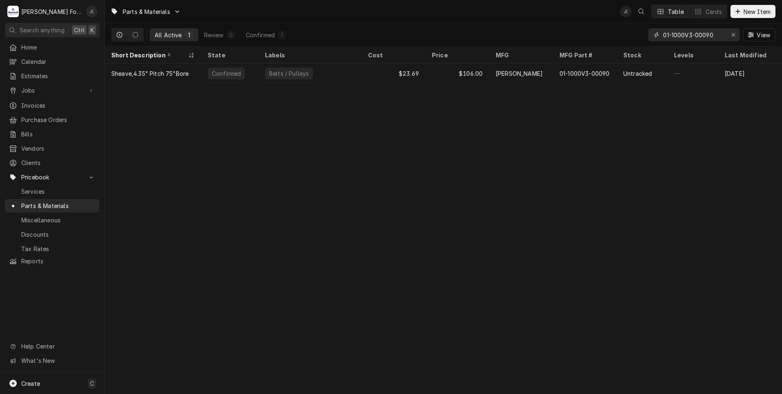
drag, startPoint x: 736, startPoint y: 35, endPoint x: 707, endPoint y: 43, distance: 30.1
click at [736, 35] on icon "Erase input" at bounding box center [733, 35] width 4 height 6
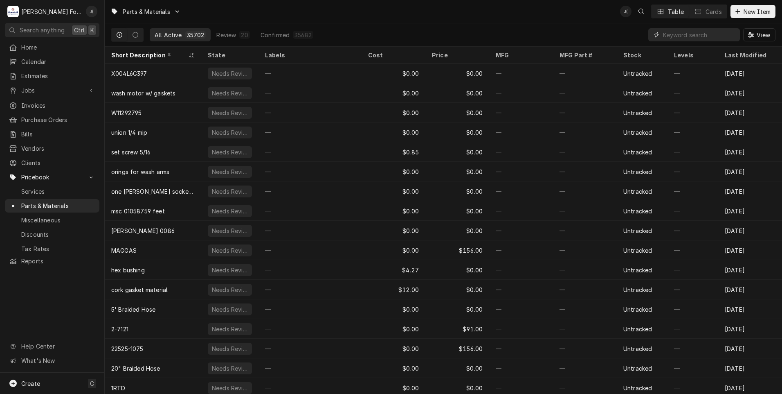
paste input "01-1M3528-00001"
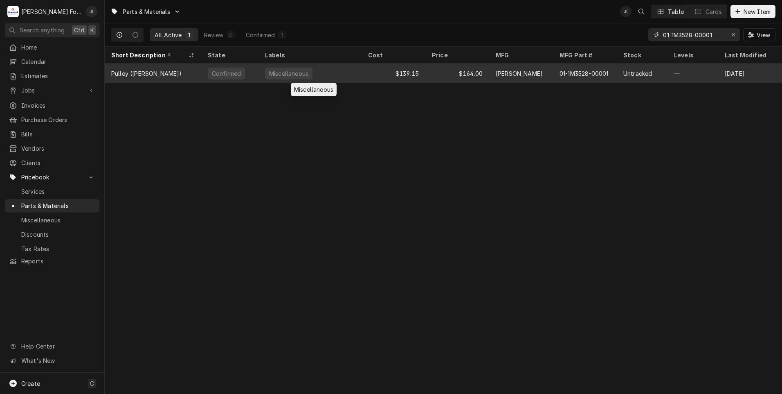
type input "01-1M3528-00001"
click at [310, 73] on div "Miscellaneous" at bounding box center [310, 73] width 103 height 20
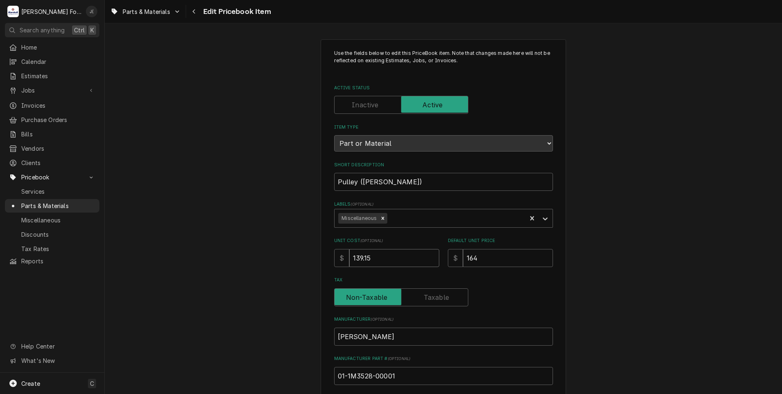
drag, startPoint x: 381, startPoint y: 254, endPoint x: 231, endPoint y: 260, distance: 150.2
click at [259, 256] on div "Use the fields below to edit this PriceBook item. Note that changes made here w…" at bounding box center [443, 320] width 677 height 576
type textarea "x"
type input "1"
type textarea "x"
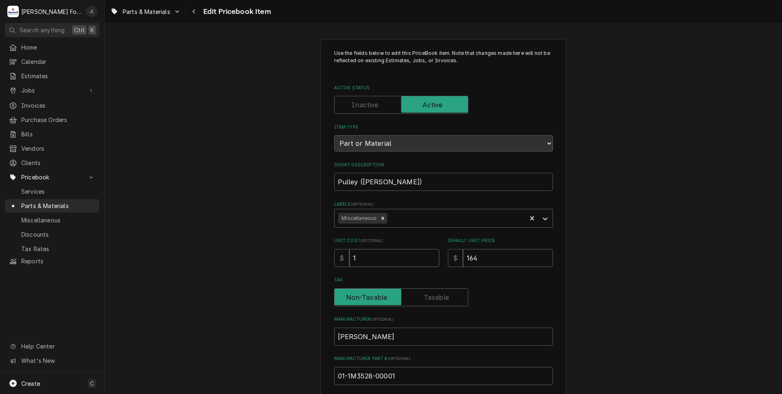
type input "14"
type textarea "x"
type input "146"
type textarea "x"
type input "146.1"
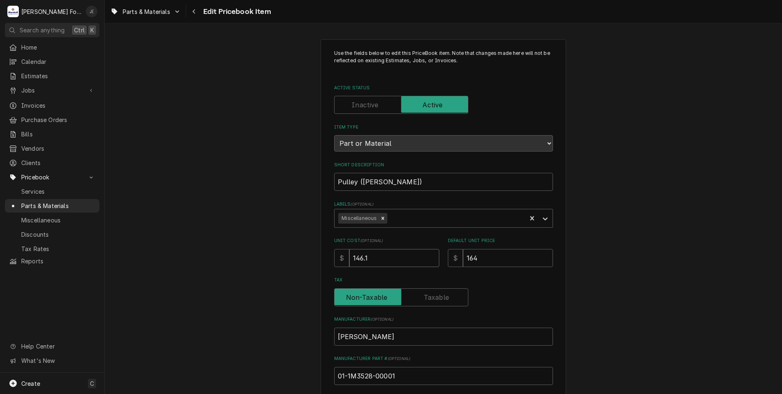
type textarea "x"
type input "146.19"
drag, startPoint x: 486, startPoint y: 252, endPoint x: 359, endPoint y: 256, distance: 127.7
click at [416, 255] on div "Unit Cost ( optional ) $ 146.19 Default Unit Price $ 164" at bounding box center [443, 251] width 219 height 29
type textarea "x"
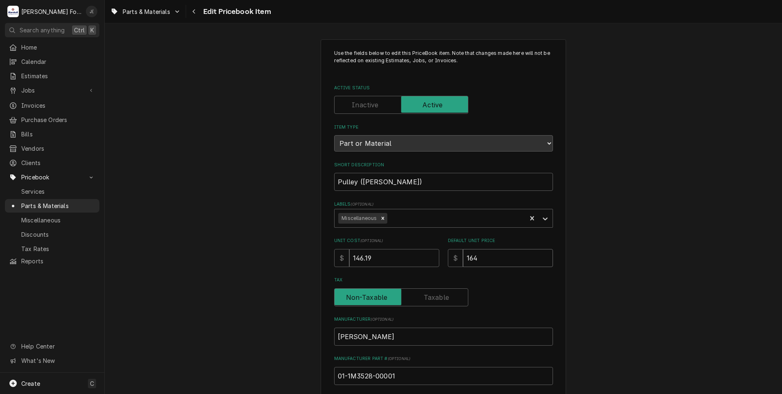
type input "1"
type textarea "x"
type input "19"
type textarea "x"
type input "191"
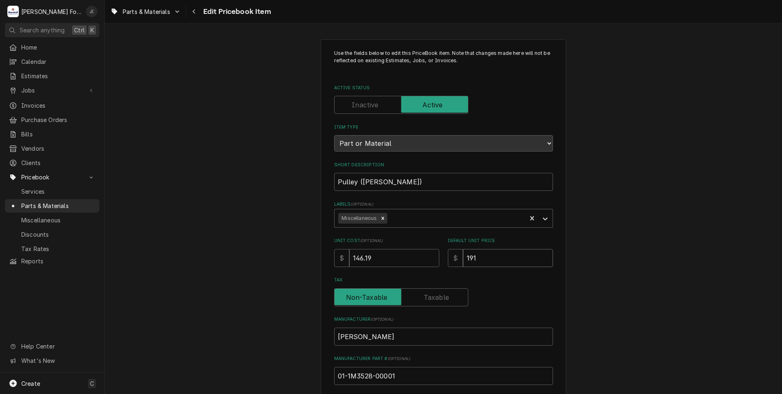
type textarea "x"
type input "191.0"
type textarea "x"
type input "191.00"
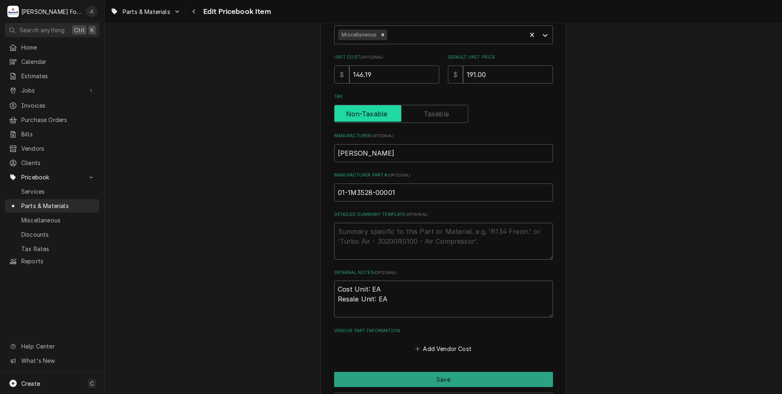
scroll to position [245, 0]
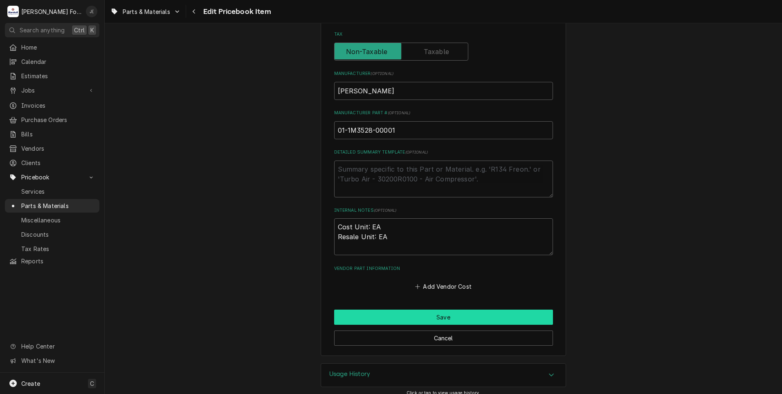
click at [394, 320] on button "Save" at bounding box center [443, 316] width 219 height 15
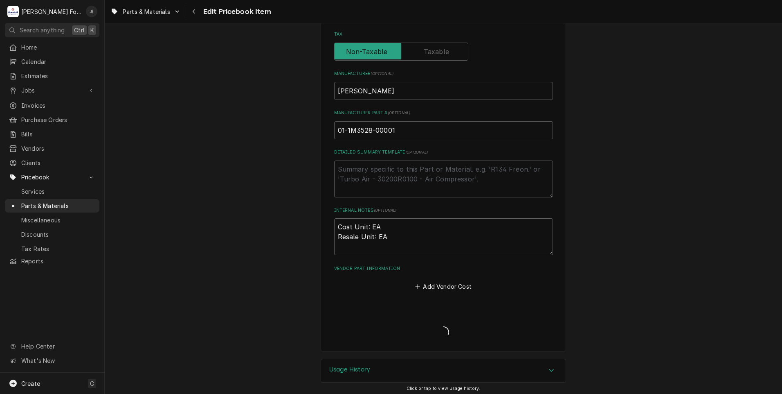
type textarea "x"
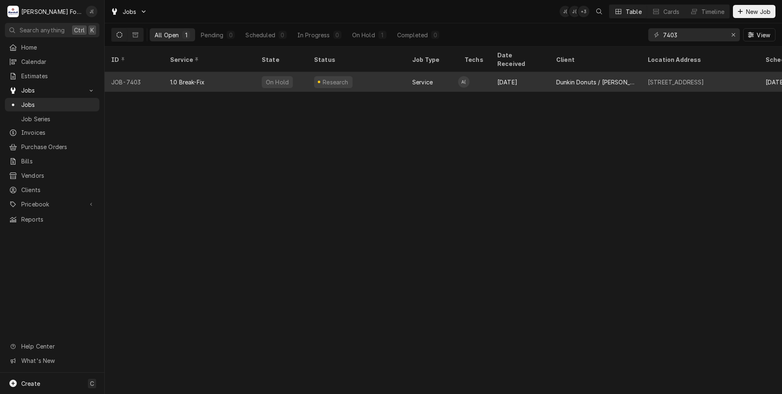
click at [189, 78] on div "1.0 Break-Fix" at bounding box center [187, 82] width 34 height 9
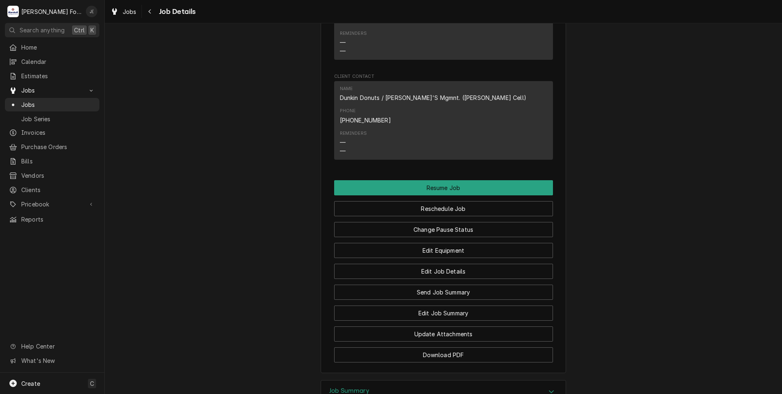
scroll to position [885, 0]
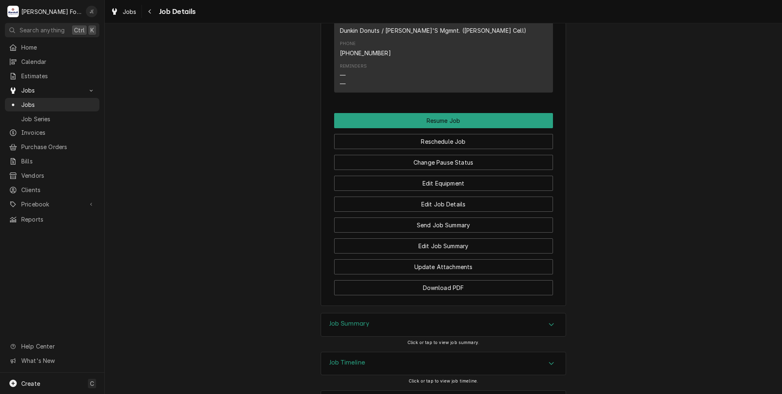
click at [337, 319] on h3 "Job Summary" at bounding box center [349, 323] width 40 height 8
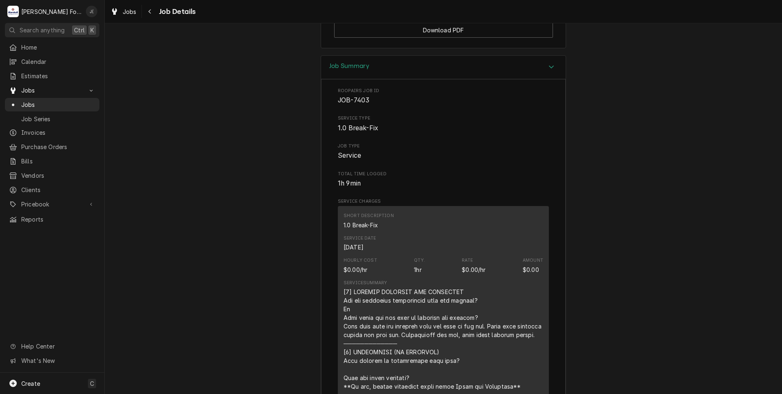
scroll to position [897, 0]
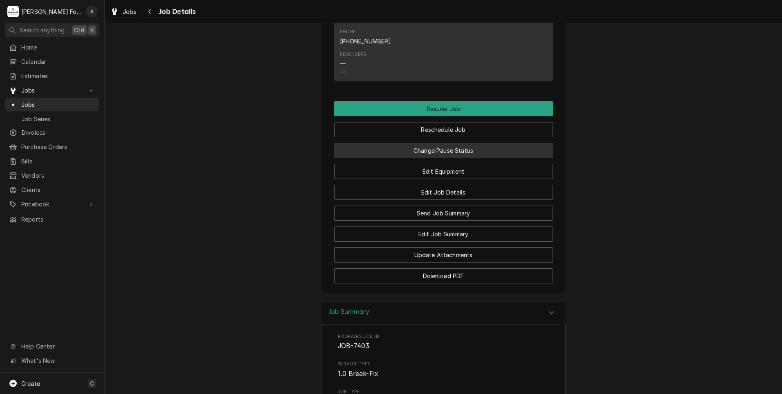
click at [436, 143] on button "Change Pause Status" at bounding box center [443, 150] width 219 height 15
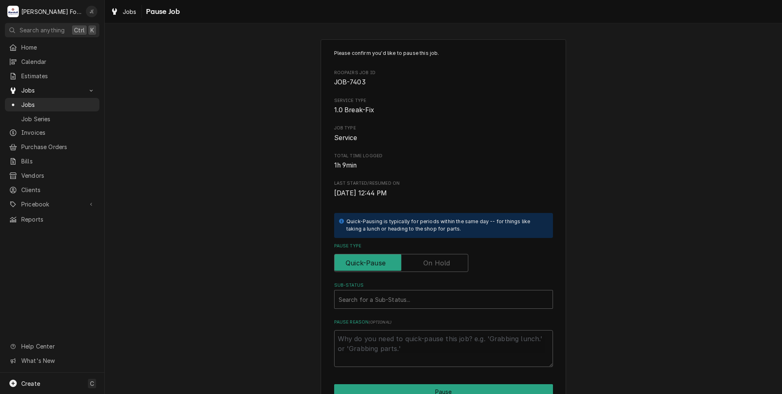
click at [426, 261] on label "Pause Type" at bounding box center [401, 263] width 134 height 18
click at [426, 261] on input "Pause Type" at bounding box center [401, 263] width 127 height 18
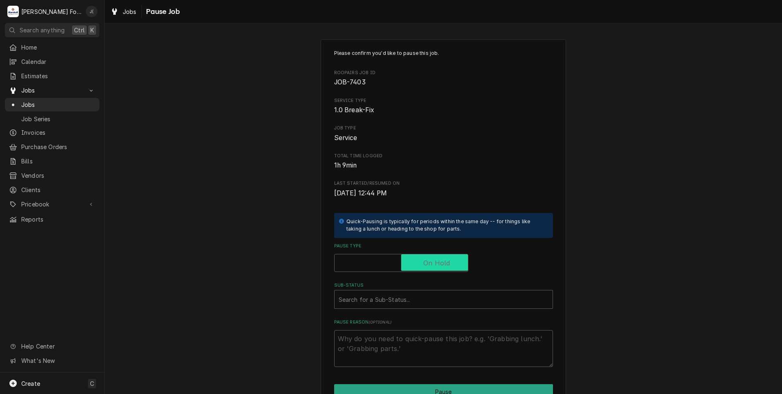
checkbox input "true"
click at [389, 296] on div "Sub-Status" at bounding box center [444, 299] width 210 height 15
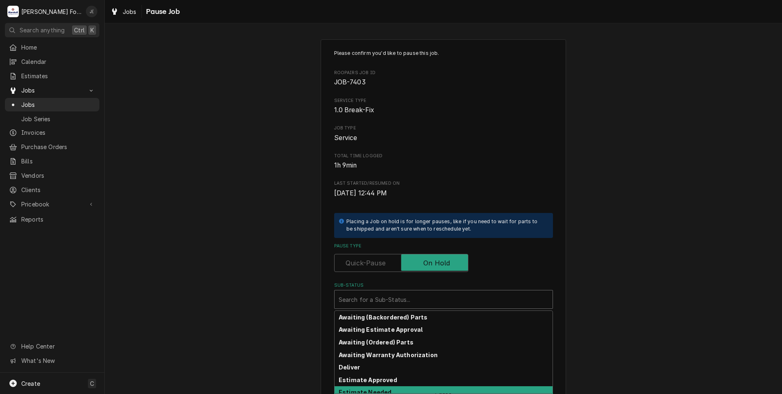
scroll to position [41, 0]
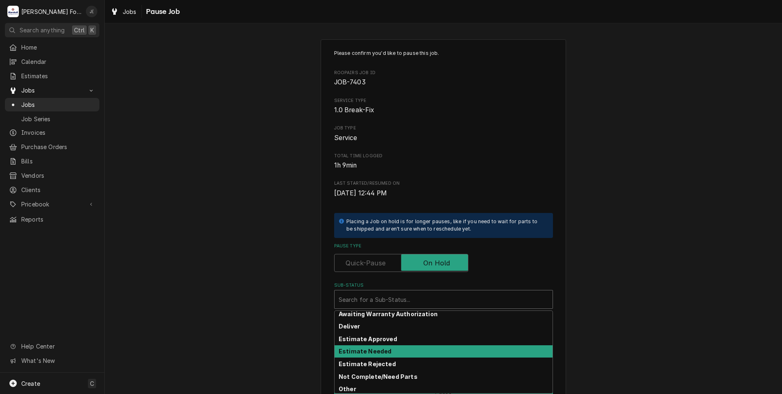
click at [376, 349] on strong "Estimate Needed" at bounding box center [365, 350] width 53 height 7
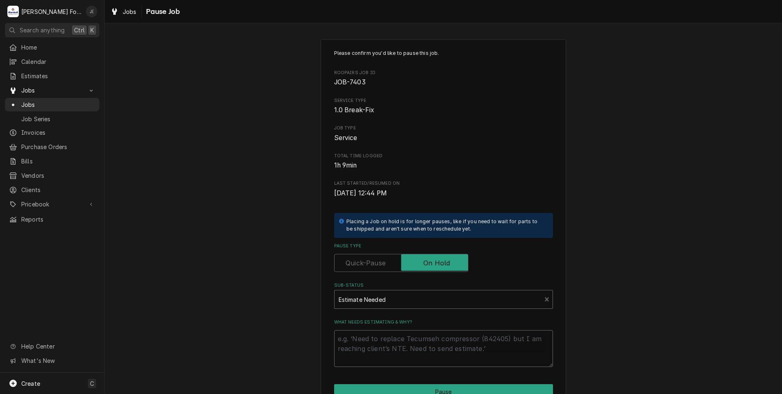
click at [364, 340] on textarea "What needs estimating & why?" at bounding box center [443, 348] width 219 height 37
type textarea "x"
type textarea "P"
type textarea "x"
type textarea "PR"
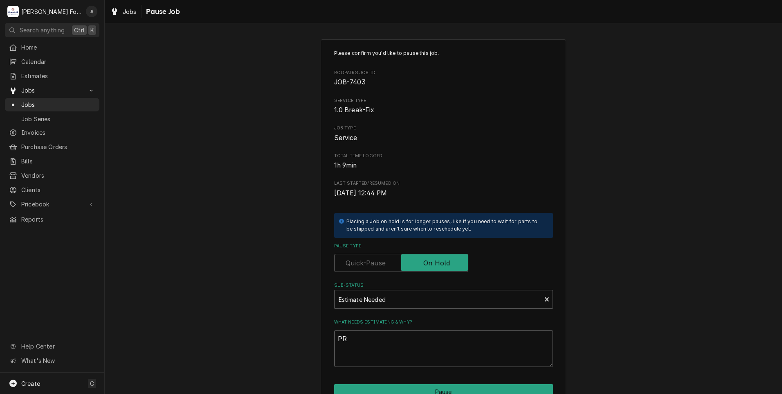
type textarea "x"
type textarea "PRI"
type textarea "x"
type textarea "PRIC"
type textarea "x"
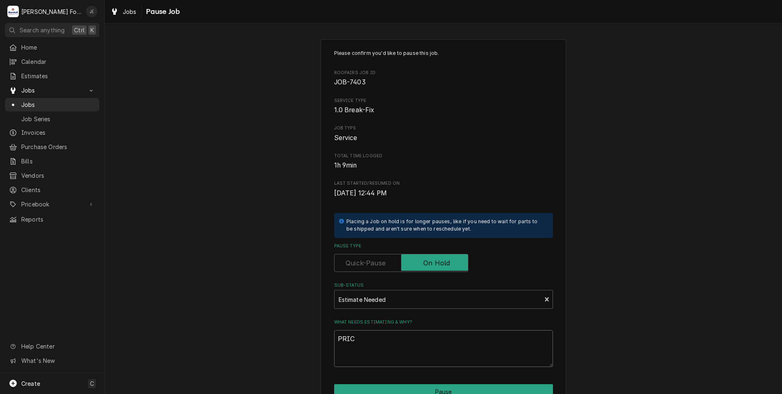
type textarea "PRICE"
type textarea "x"
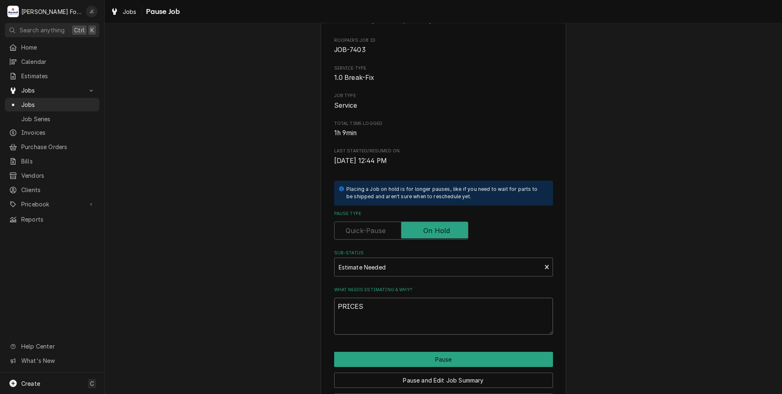
scroll to position [65, 0]
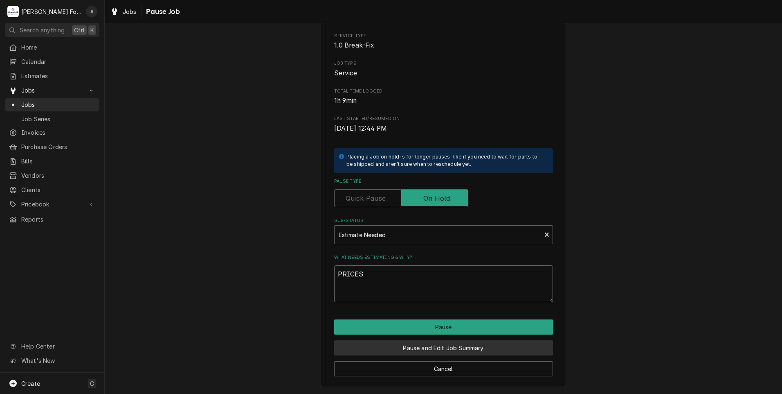
type textarea "PRICES"
click at [406, 349] on button "Pause and Edit Job Summary" at bounding box center [443, 347] width 219 height 15
type textarea "x"
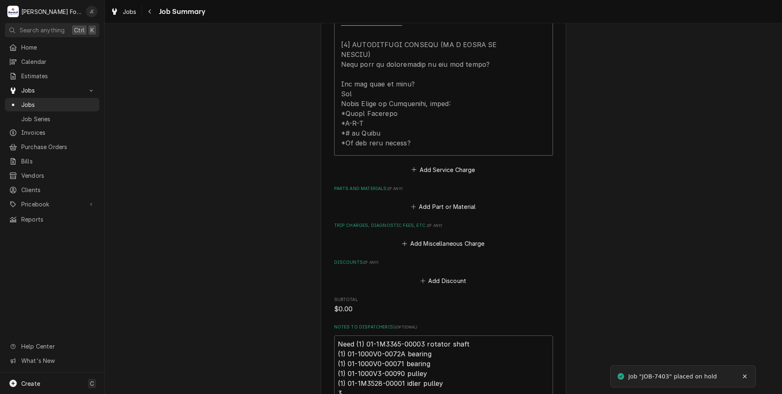
scroll to position [532, 0]
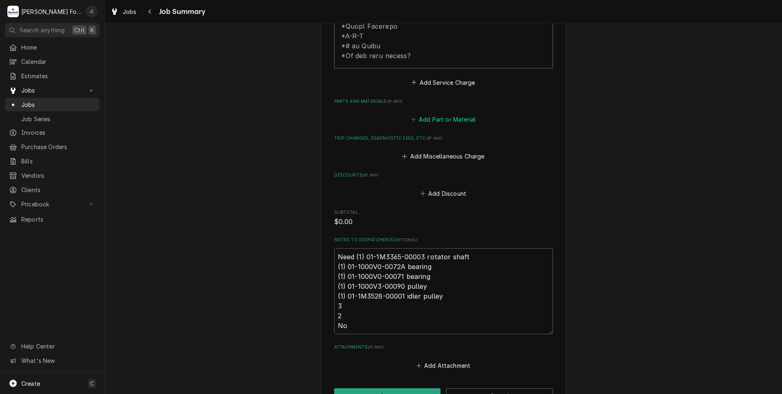
click at [436, 114] on button "Add Part or Material" at bounding box center [442, 119] width 67 height 11
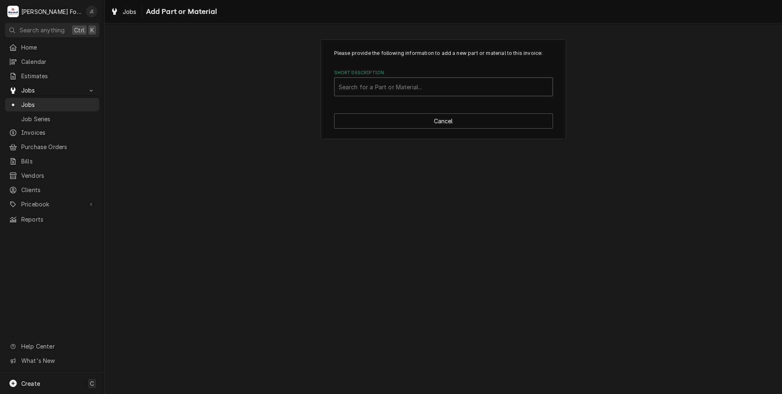
click at [390, 82] on div "Short Description" at bounding box center [444, 86] width 210 height 15
drag, startPoint x: 300, startPoint y: 234, endPoint x: 300, endPoint y: 241, distance: 6.6
click at [299, 234] on div "Please provide the following information to add a new part or material to this …" at bounding box center [443, 208] width 677 height 370
click at [400, 124] on button "Cancel" at bounding box center [443, 120] width 219 height 15
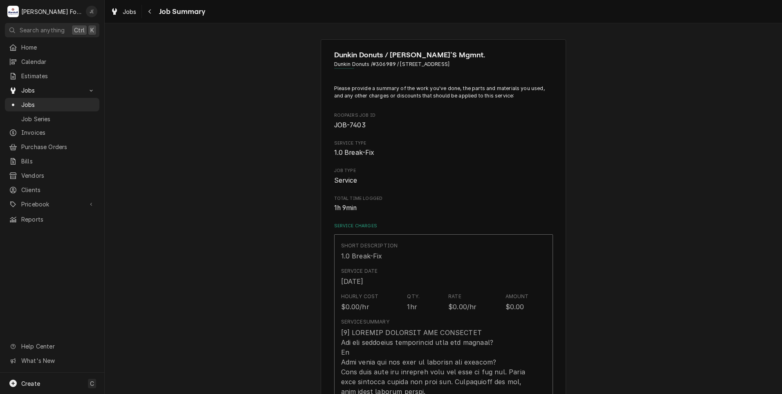
scroll to position [532, 0]
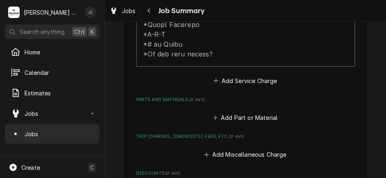
type textarea "x"
